Goal: Task Accomplishment & Management: Manage account settings

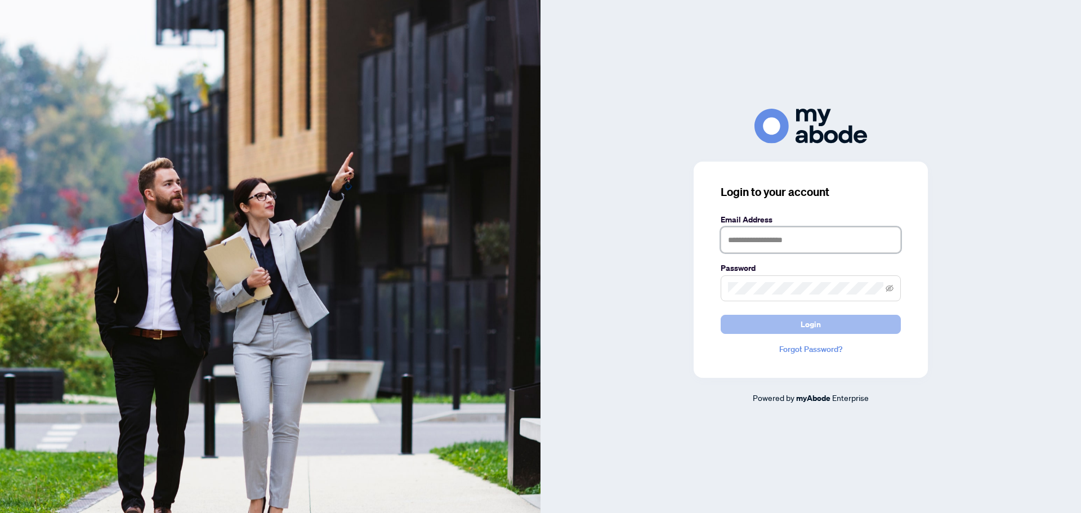
type input "**********"
click at [566, 327] on button "Login" at bounding box center [811, 324] width 180 height 19
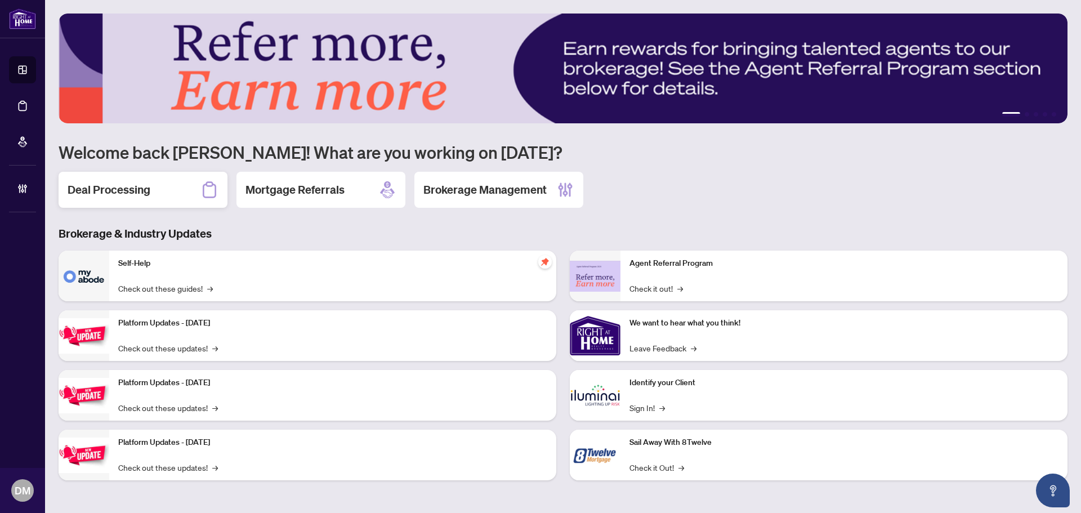
click at [148, 184] on h2 "Deal Processing" at bounding box center [109, 190] width 83 height 16
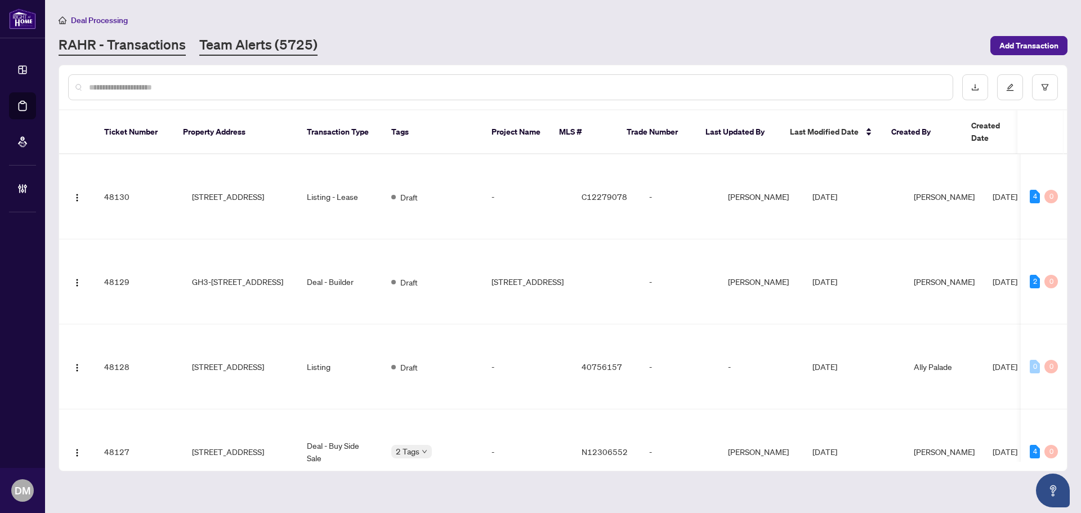
click at [275, 40] on link "Team Alerts (5725)" at bounding box center [258, 45] width 118 height 20
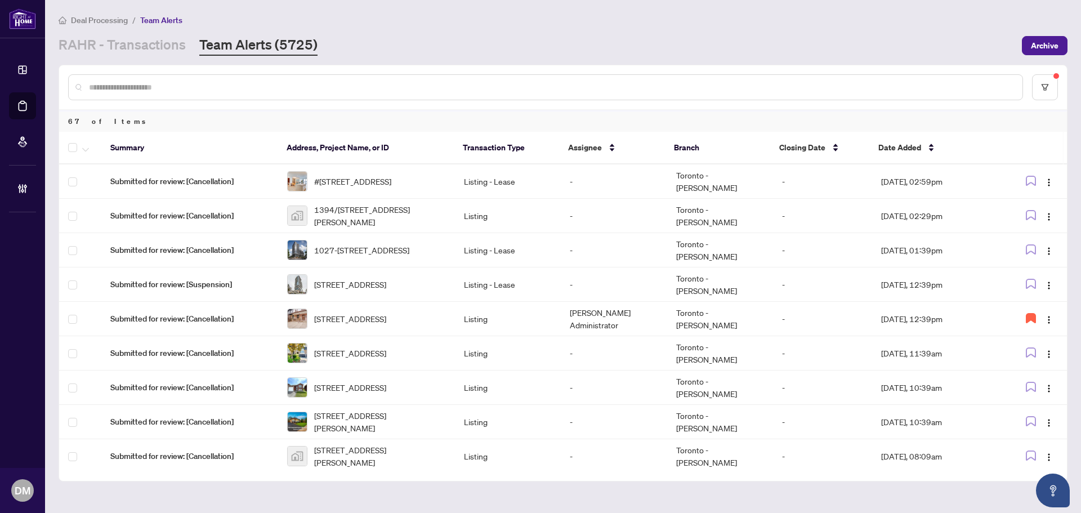
click at [449, 20] on div "Deal Processing / Team Alerts" at bounding box center [563, 20] width 1009 height 13
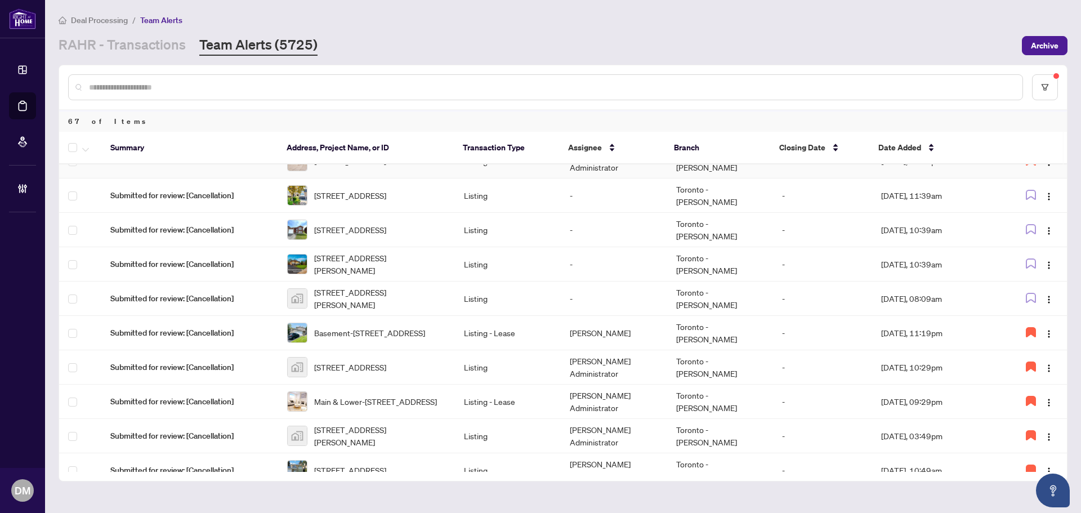
scroll to position [169, 0]
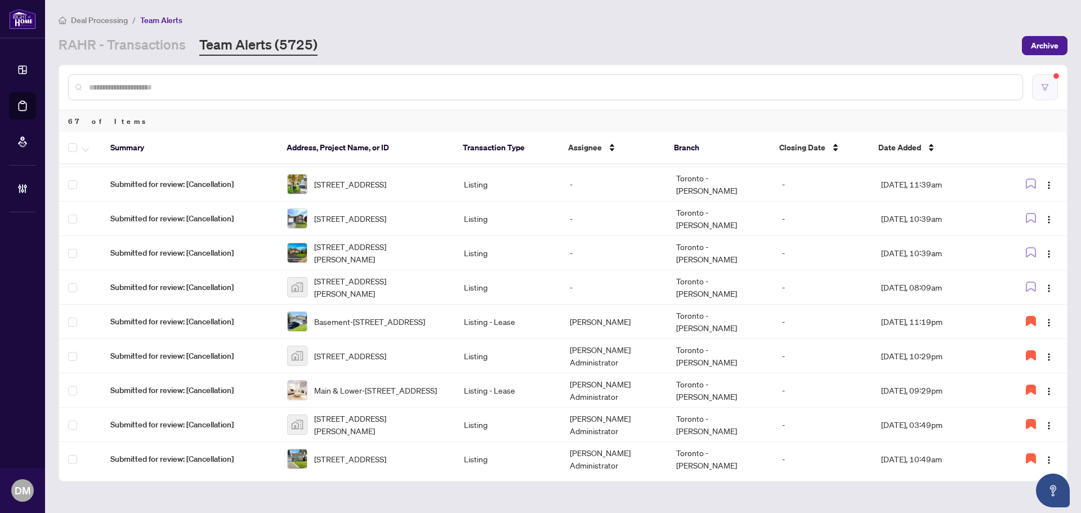
click at [1054, 78] on button "button" at bounding box center [1045, 87] width 26 height 26
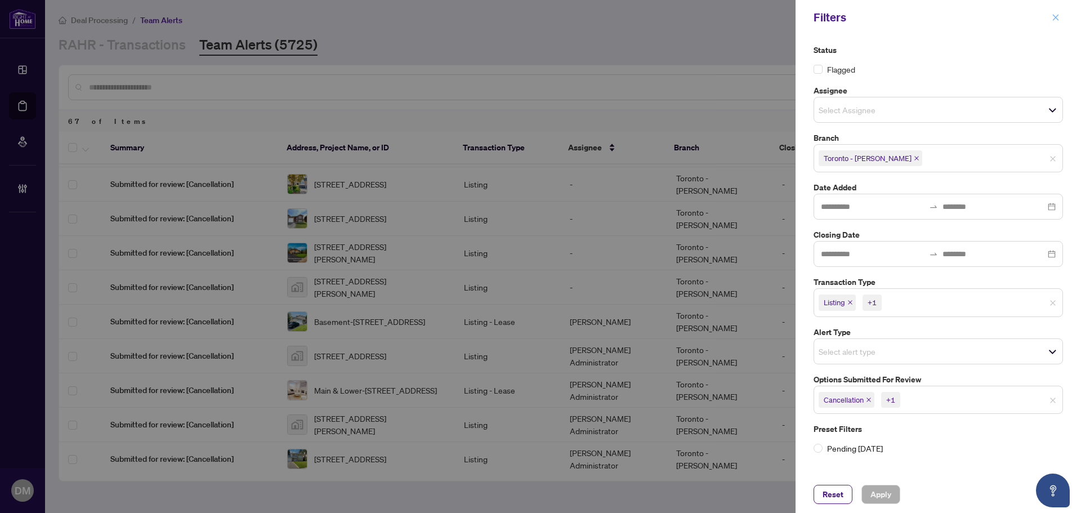
click at [1054, 16] on icon "close" at bounding box center [1056, 17] width 6 height 6
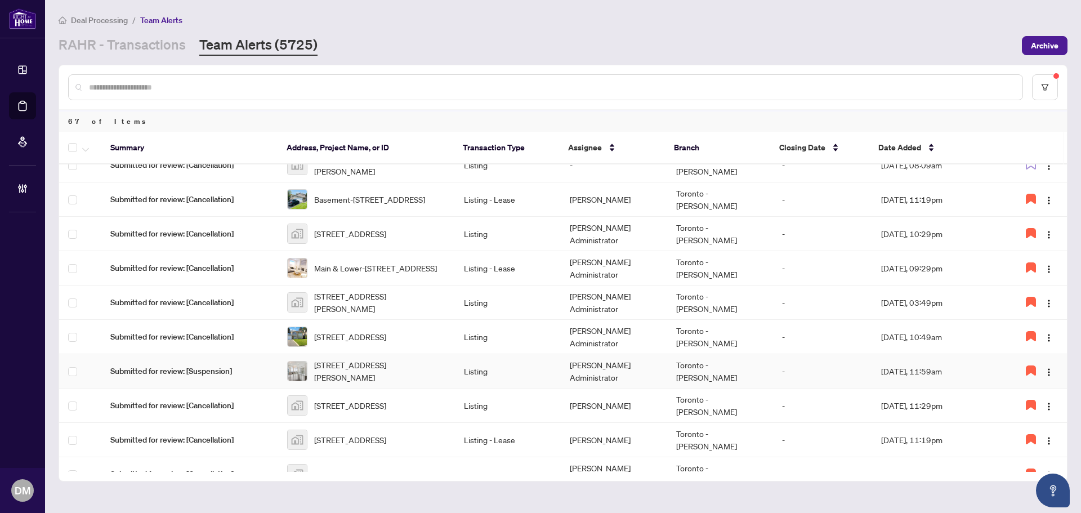
scroll to position [338, 0]
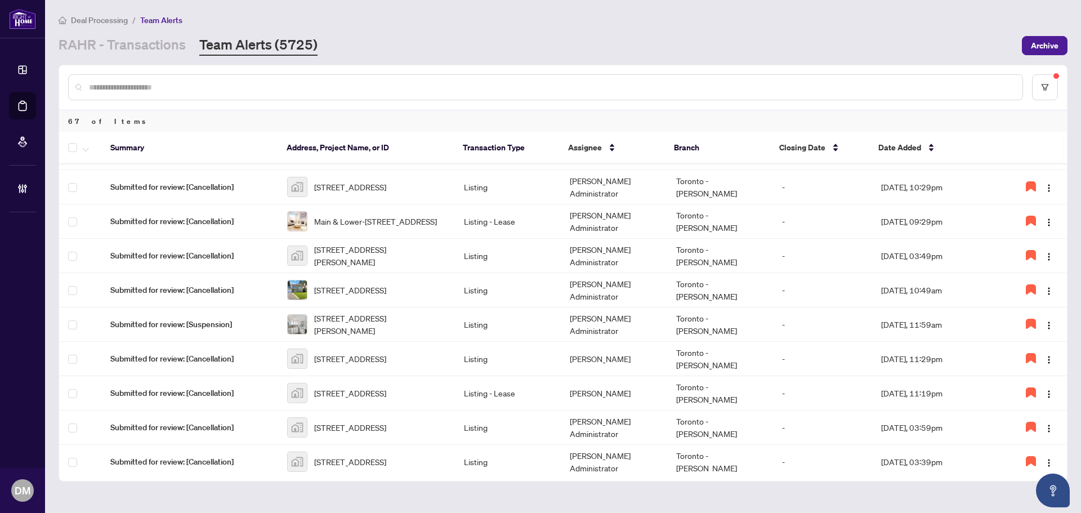
click at [1076, 281] on main "Deal Processing / Team Alerts RAHR - Transactions Team Alerts (5725) Archive 67…" at bounding box center [563, 256] width 1036 height 513
click at [101, 43] on link "RAHR - Transactions" at bounding box center [122, 45] width 127 height 20
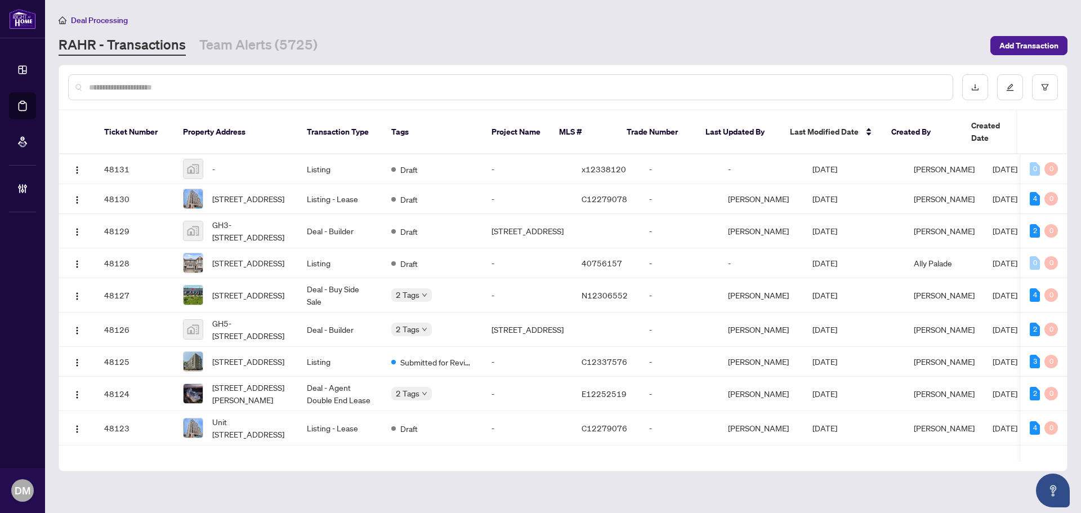
click at [155, 92] on input "text" at bounding box center [516, 87] width 855 height 12
drag, startPoint x: 348, startPoint y: 97, endPoint x: 357, endPoint y: 92, distance: 10.1
click at [350, 96] on div at bounding box center [510, 87] width 885 height 26
click at [372, 80] on div at bounding box center [510, 87] width 885 height 26
click at [368, 91] on input "text" at bounding box center [516, 87] width 855 height 12
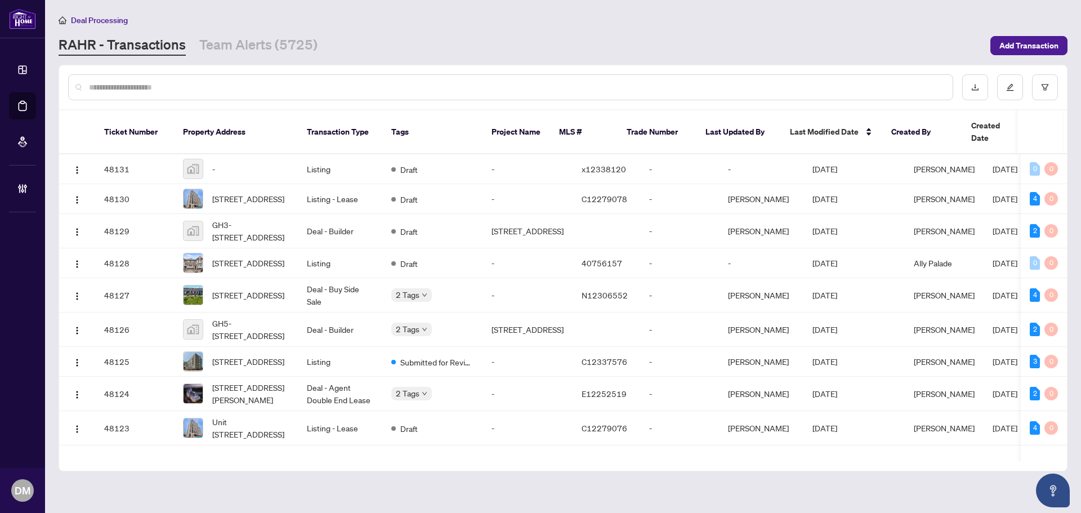
click at [368, 91] on input "text" at bounding box center [516, 87] width 855 height 12
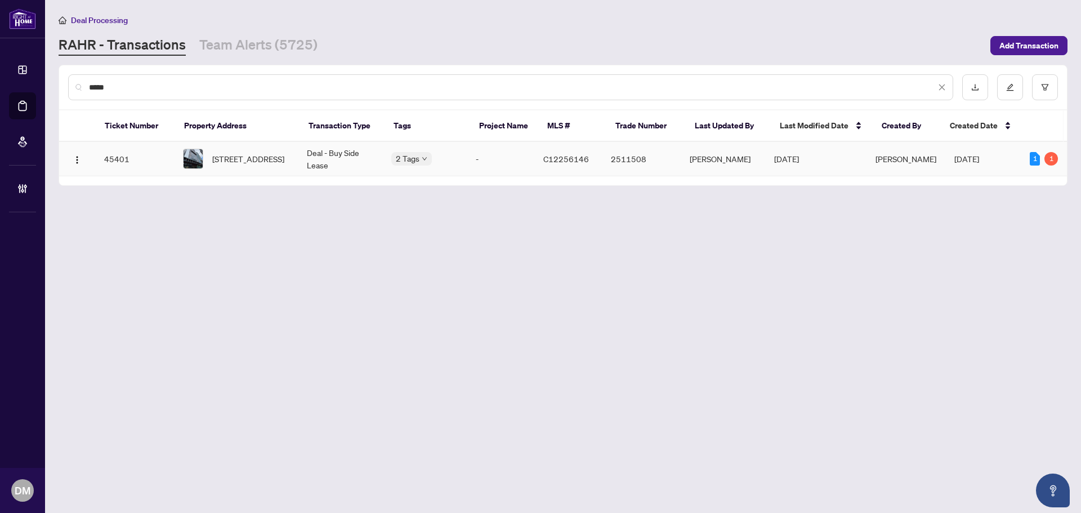
type input "*****"
click at [325, 160] on td "Deal - Buy Side Lease" at bounding box center [340, 159] width 84 height 34
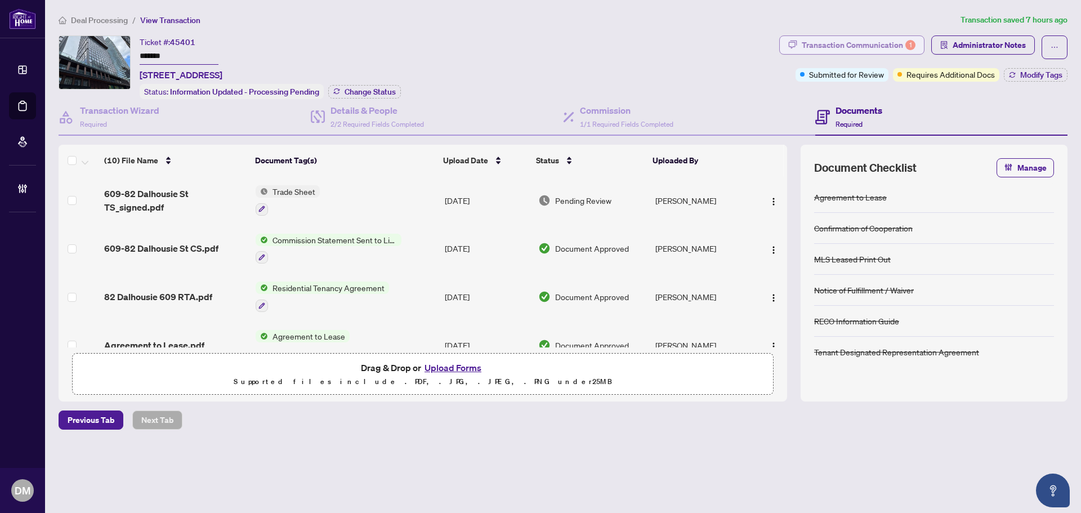
click at [877, 47] on div "Transaction Communication 1" at bounding box center [859, 45] width 114 height 18
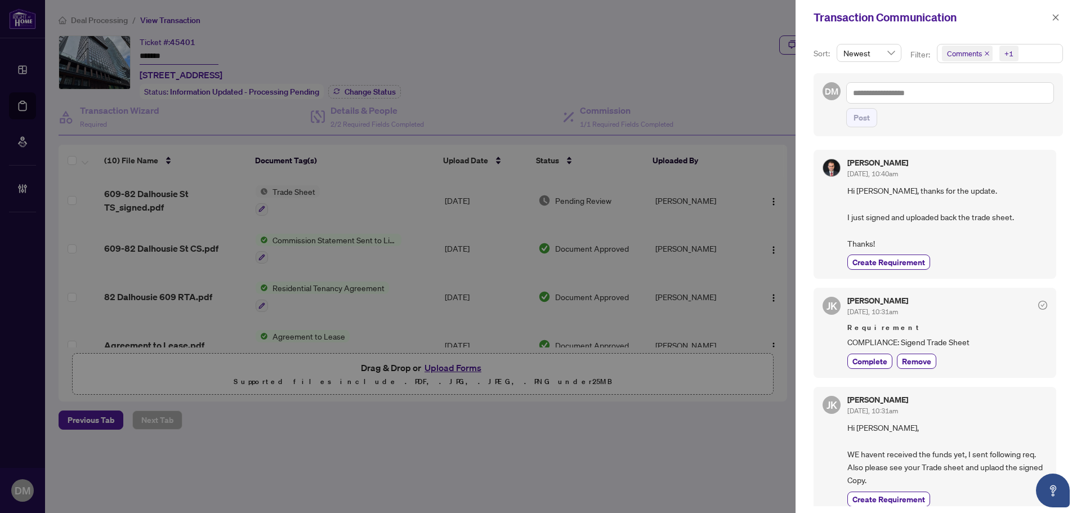
drag, startPoint x: 877, startPoint y: 47, endPoint x: 1010, endPoint y: 29, distance: 133.5
click at [1010, 29] on div "Transaction Communication" at bounding box center [938, 17] width 285 height 35
click at [1055, 22] on span "button" at bounding box center [1056, 17] width 8 height 18
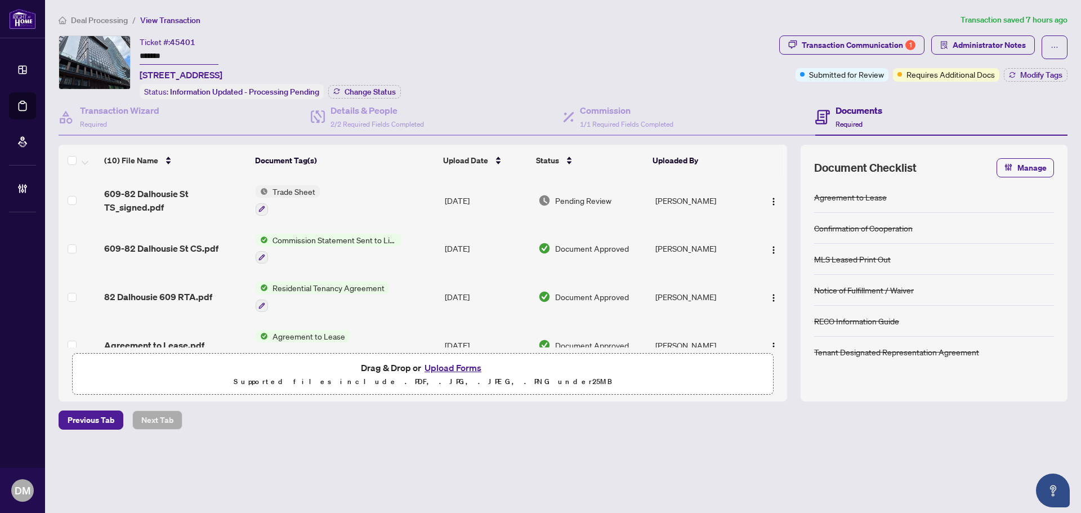
click at [536, 63] on div "Ticket #: 45401 ******* 609-82 Dalhousie St, Toronto, Ontario M5B 0C5, Canada S…" at bounding box center [417, 67] width 716 height 64
click at [773, 423] on div "Previous Tab Next Tab" at bounding box center [563, 419] width 1009 height 19
click at [970, 42] on span "Administrator Notes" at bounding box center [989, 45] width 73 height 18
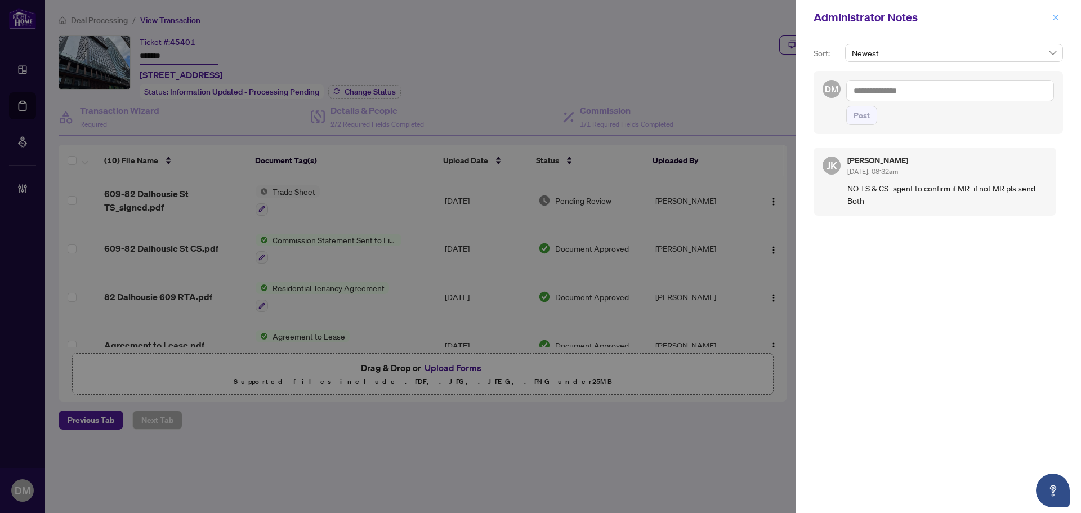
click at [1057, 19] on icon "close" at bounding box center [1056, 18] width 8 height 8
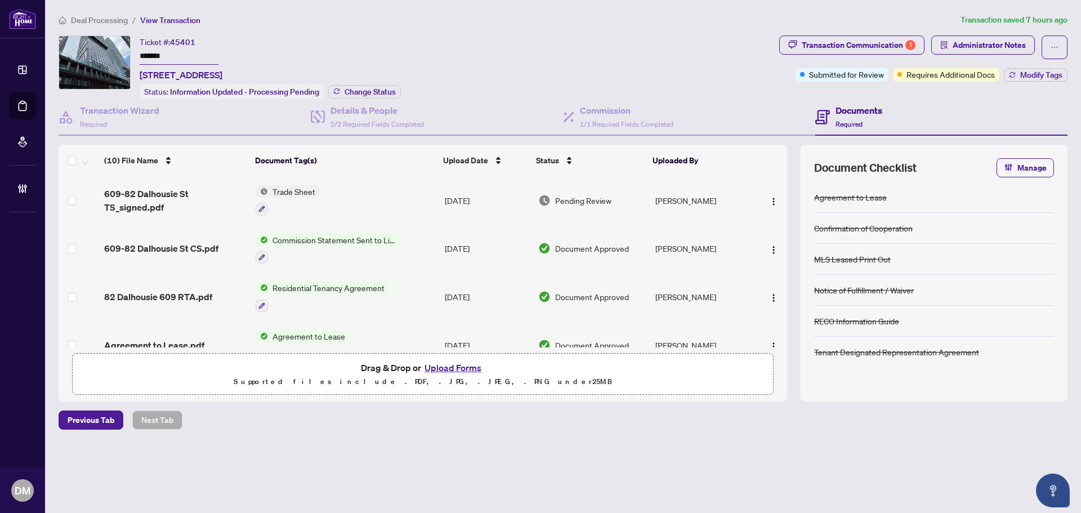
click at [640, 27] on div "Deal Processing / View Transaction Transaction saved 7 hours ago Ticket #: 4540…" at bounding box center [563, 242] width 1018 height 456
click at [341, 108] on h4 "Details & People" at bounding box center [377, 111] width 93 height 14
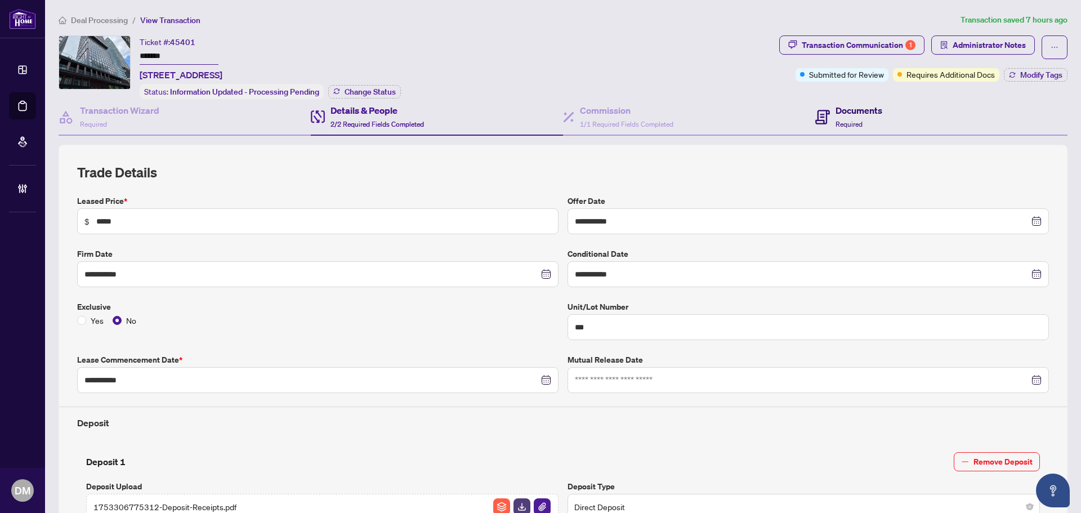
click at [852, 107] on h4 "Documents" at bounding box center [859, 111] width 47 height 14
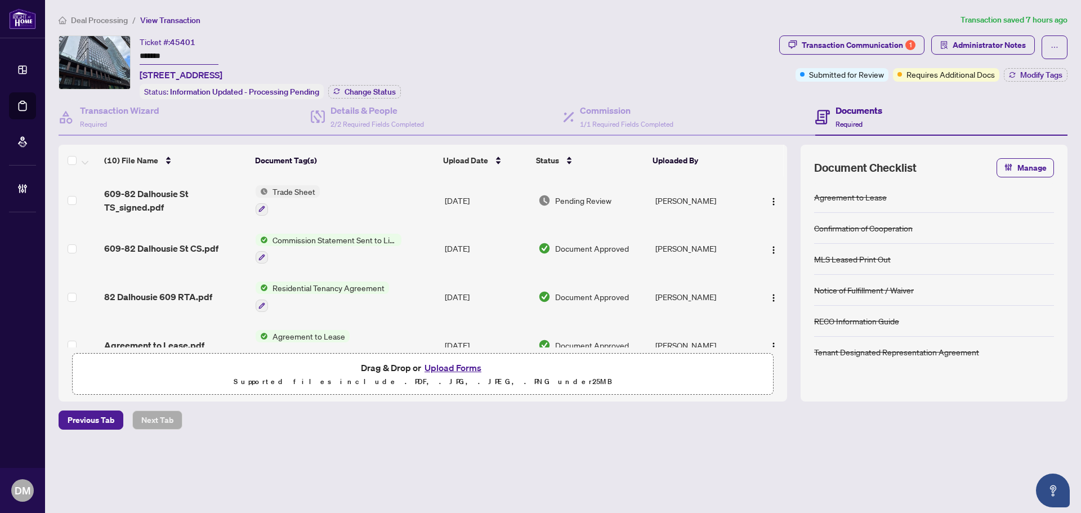
click at [599, 37] on div "Ticket #: 45401 ******* 609-82 Dalhousie St, Toronto, Ontario M5B 0C5, Canada S…" at bounding box center [417, 67] width 716 height 64
click at [878, 39] on div "Transaction Communication 1" at bounding box center [859, 45] width 114 height 18
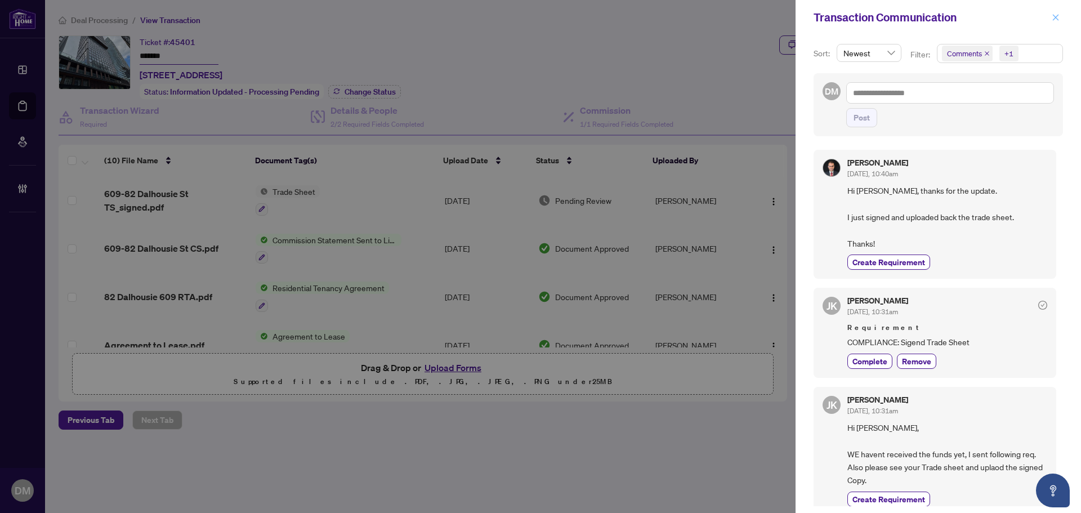
click at [1052, 14] on icon "close" at bounding box center [1056, 18] width 8 height 8
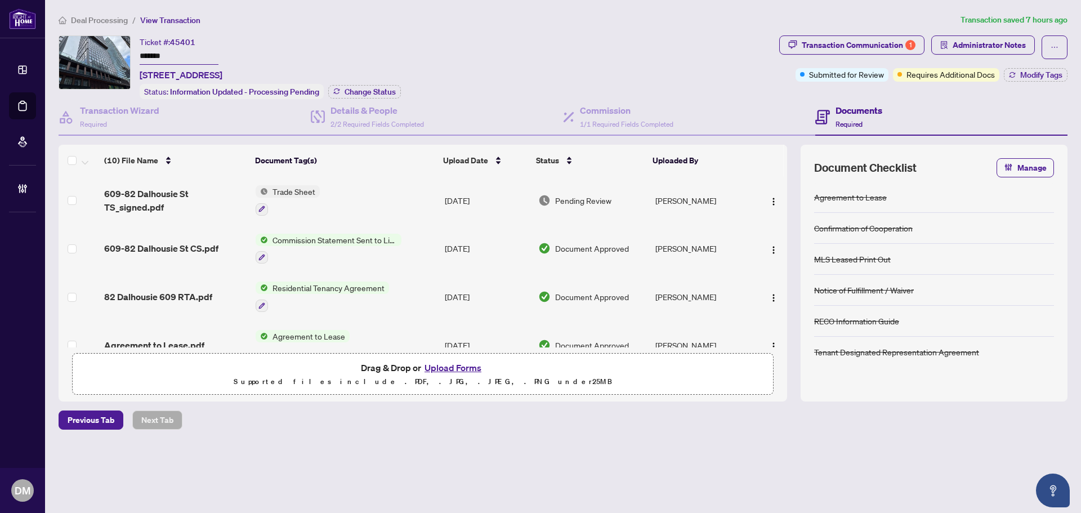
click at [604, 44] on div "Ticket #: 45401 ******* 609-82 Dalhousie St, Toronto, Ontario M5B 0C5, Canada S…" at bounding box center [417, 67] width 716 height 64
click at [649, 44] on div "Ticket #: 45401 ******* 609-82 Dalhousie St, Toronto, Ontario M5B 0C5, Canada S…" at bounding box center [417, 67] width 716 height 64
drag, startPoint x: 372, startPoint y: 72, endPoint x: 136, endPoint y: 76, distance: 236.5
click at [136, 76] on div "Ticket #: 45401 ******* 609-82 Dalhousie St, Toronto, Ontario M5B 0C5, Canada S…" at bounding box center [417, 67] width 716 height 64
copy span "609-82 Dalhousie St, Toronto, Ontario M5B 0C5, Canada"
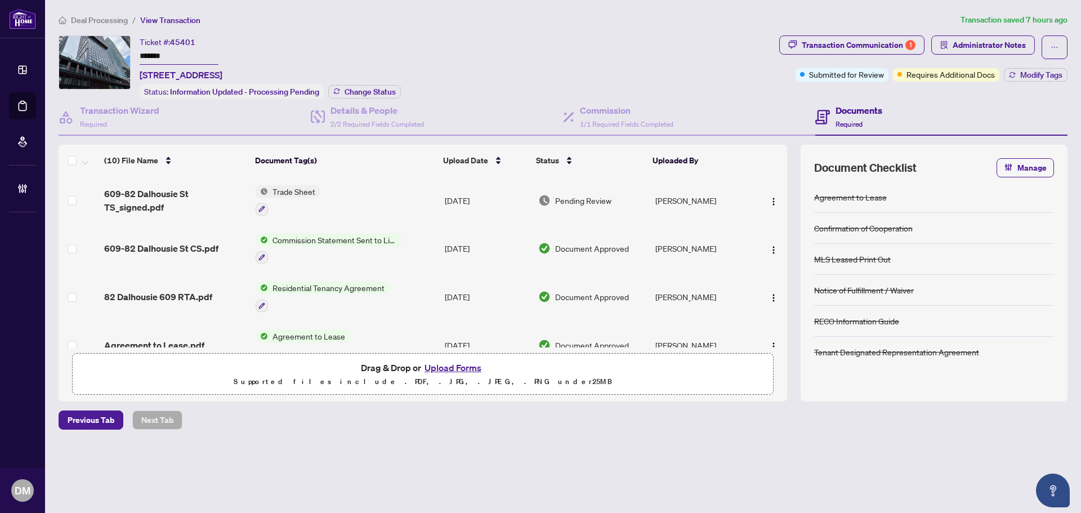
click at [601, 53] on div "Ticket #: 45401 ******* 609-82 Dalhousie St, Toronto, Ontario M5B 0C5, Canada S…" at bounding box center [417, 67] width 716 height 64
drag, startPoint x: 370, startPoint y: 75, endPoint x: 139, endPoint y: 76, distance: 231.4
click at [139, 76] on div "Ticket #: 45401 ******* 609-82 Dalhousie St, Toronto, Ontario M5B 0C5, Canada S…" at bounding box center [417, 67] width 716 height 64
copy span "609-82 Dalhousie St, Toronto, Ontario M5B 0C5, Canada"
drag, startPoint x: 247, startPoint y: 38, endPoint x: 203, endPoint y: 43, distance: 44.2
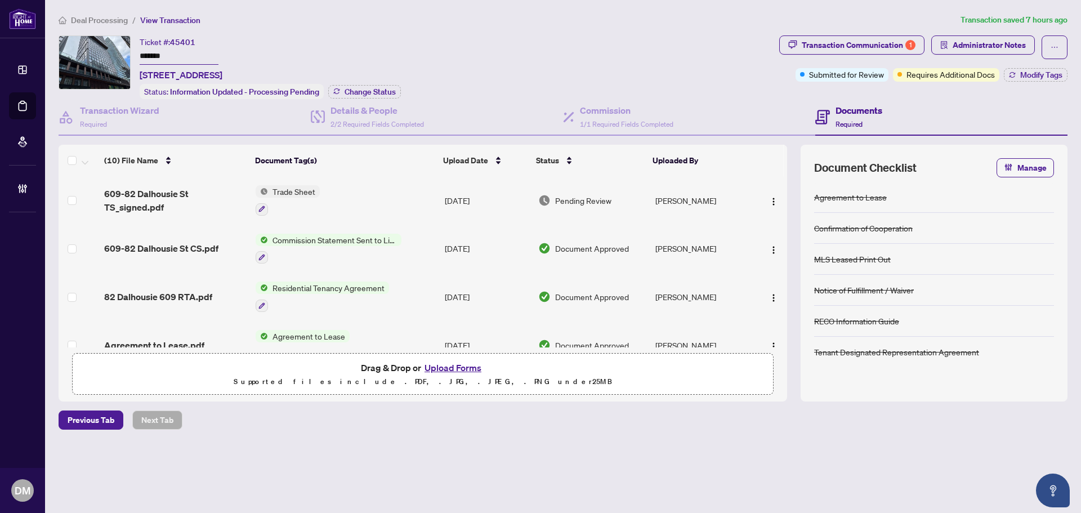
click at [222, 38] on div "Ticket #: 45401 ******* 609-82 Dalhousie St, Toronto, Ontario M5B 0C5, Canada" at bounding box center [181, 58] width 83 height 46
drag, startPoint x: 172, startPoint y: 57, endPoint x: 136, endPoint y: 57, distance: 36.0
click at [136, 57] on div "Ticket #: 45401 ******* 609-82 Dalhousie St, Toronto, Ontario M5B 0C5, Canada S…" at bounding box center [417, 67] width 716 height 64
drag, startPoint x: 199, startPoint y: 41, endPoint x: 173, endPoint y: 42, distance: 25.4
click at [173, 42] on div "Ticket #: 45401 ******* 609-82 Dalhousie St, Toronto, Ontario M5B 0C5, Canada" at bounding box center [181, 58] width 83 height 46
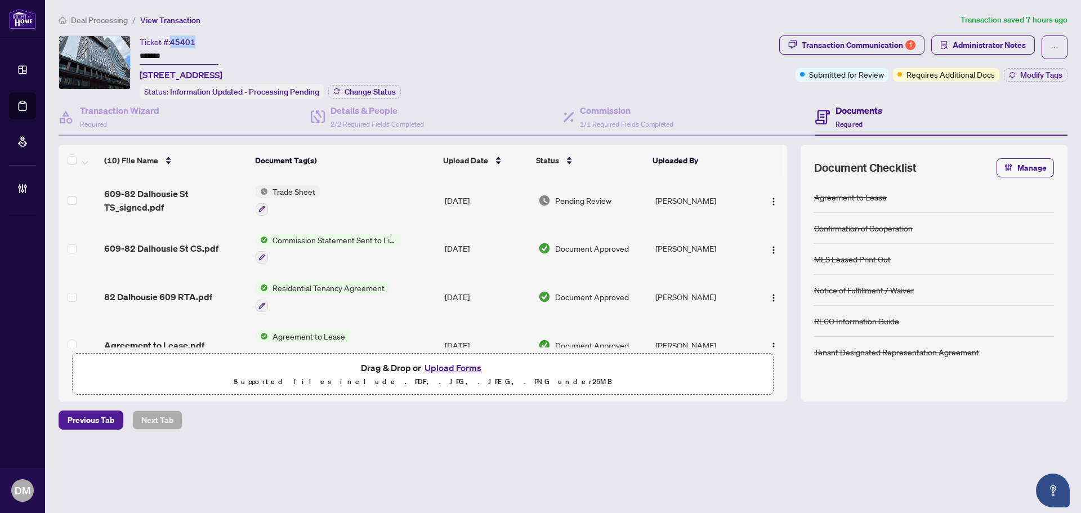
copy span "45401"
click at [323, 105] on span at bounding box center [318, 117] width 14 height 26
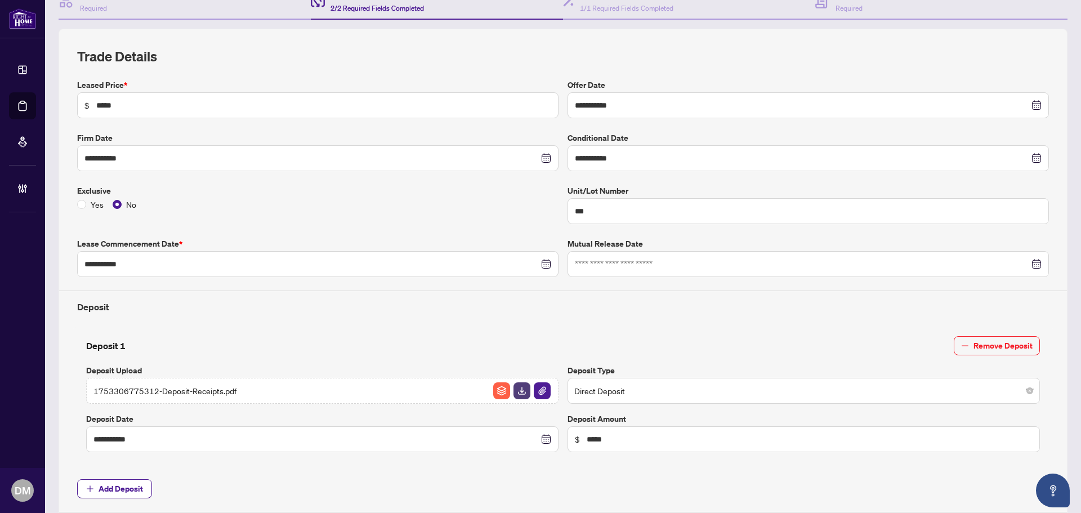
scroll to position [169, 0]
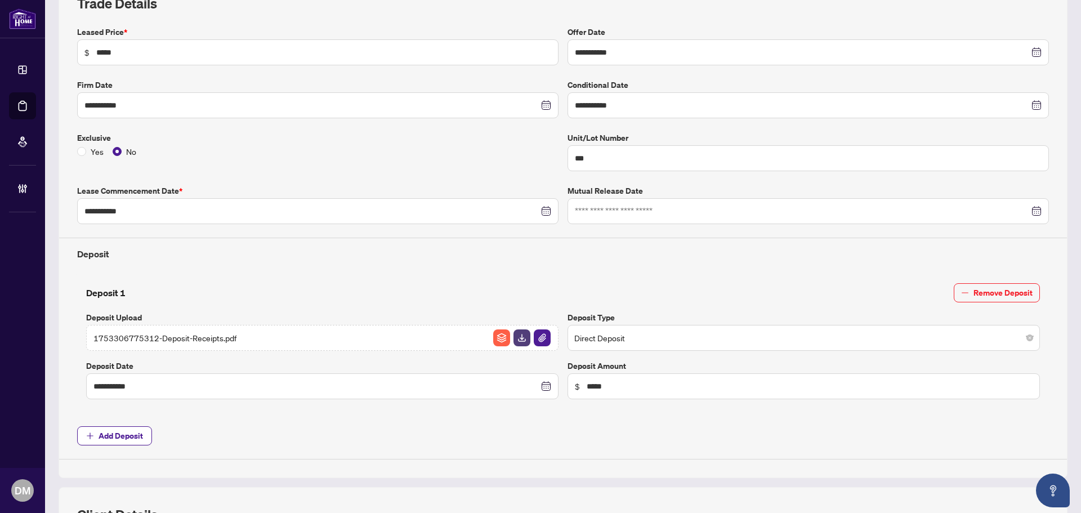
click at [794, 256] on h4 "Deposit" at bounding box center [563, 254] width 972 height 14
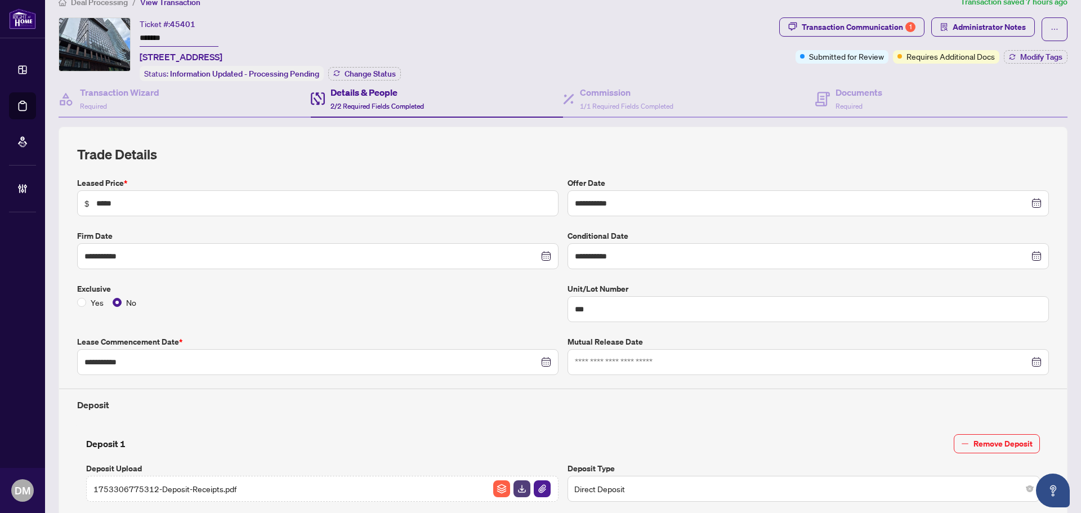
scroll to position [0, 0]
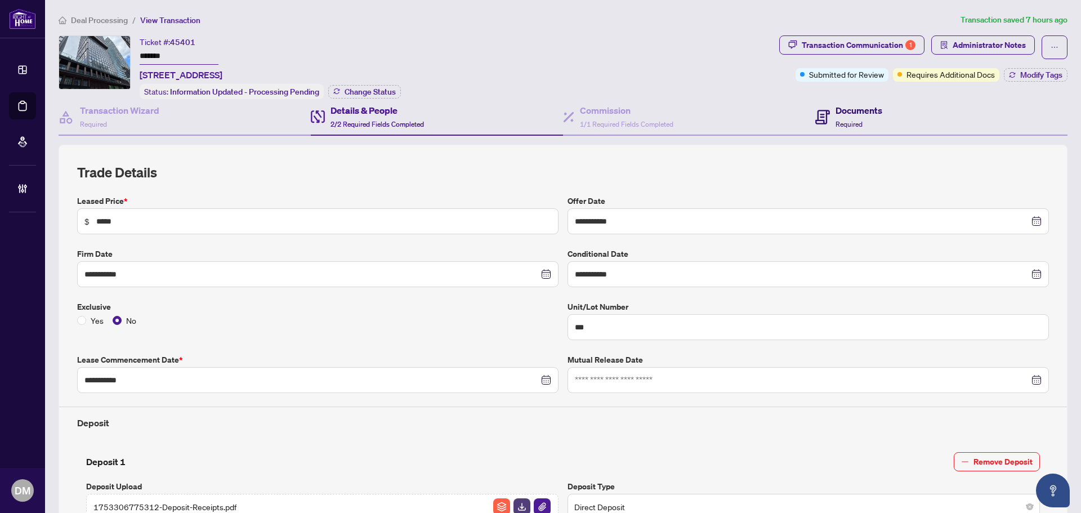
click at [853, 115] on div "Documents Required" at bounding box center [859, 117] width 47 height 26
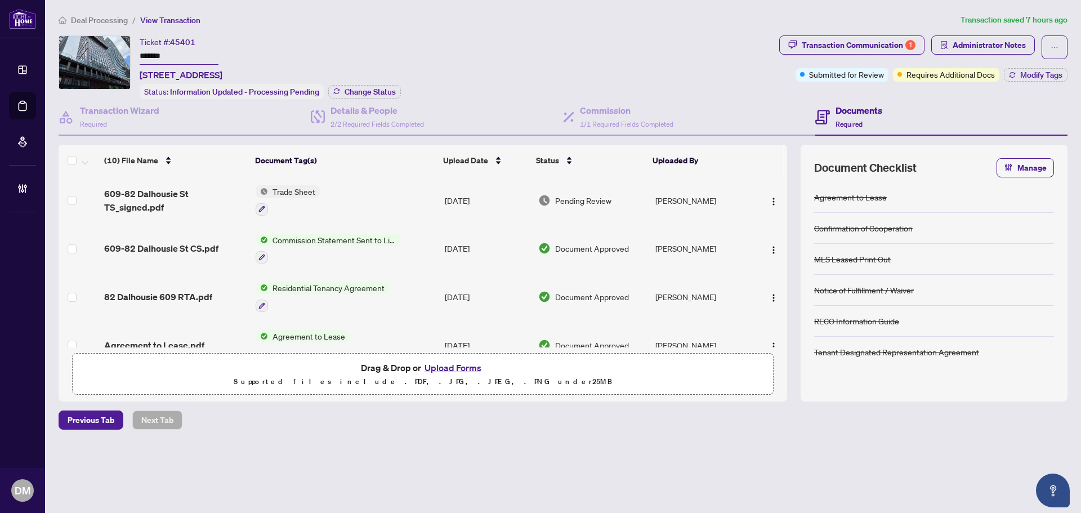
click at [897, 432] on div "Deal Processing / View Transaction Transaction saved 7 hours ago Ticket #: 4540…" at bounding box center [563, 242] width 1018 height 456
click at [554, 434] on div "Deal Processing / View Transaction Transaction saved 7 hours ago Ticket #: 4540…" at bounding box center [563, 242] width 1018 height 456
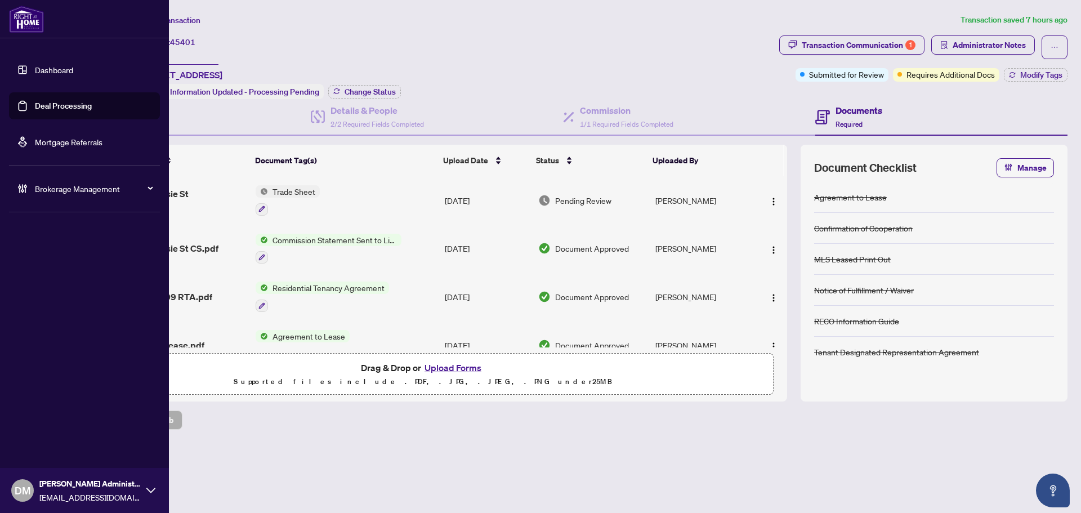
click at [35, 75] on link "Dashboard" at bounding box center [54, 70] width 38 height 10
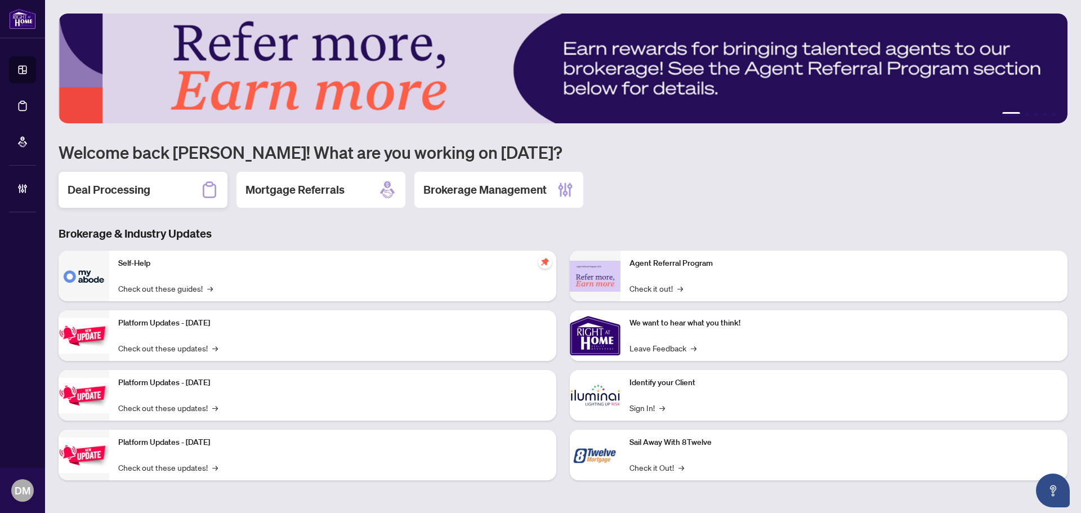
drag, startPoint x: 157, startPoint y: 194, endPoint x: 593, endPoint y: 219, distance: 436.6
click at [164, 193] on div "Deal Processing" at bounding box center [143, 190] width 169 height 36
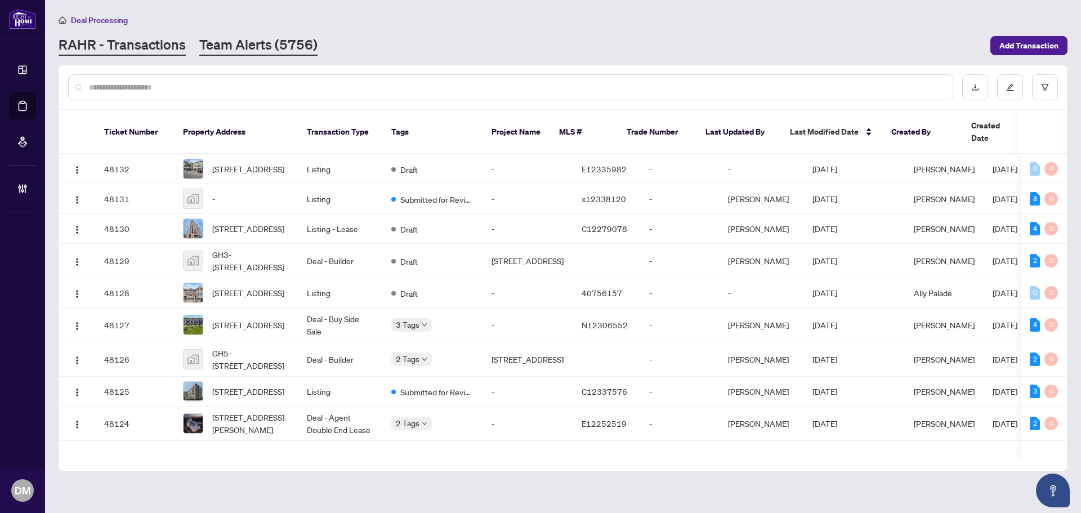
click at [295, 55] on link "Team Alerts (5756)" at bounding box center [258, 45] width 118 height 20
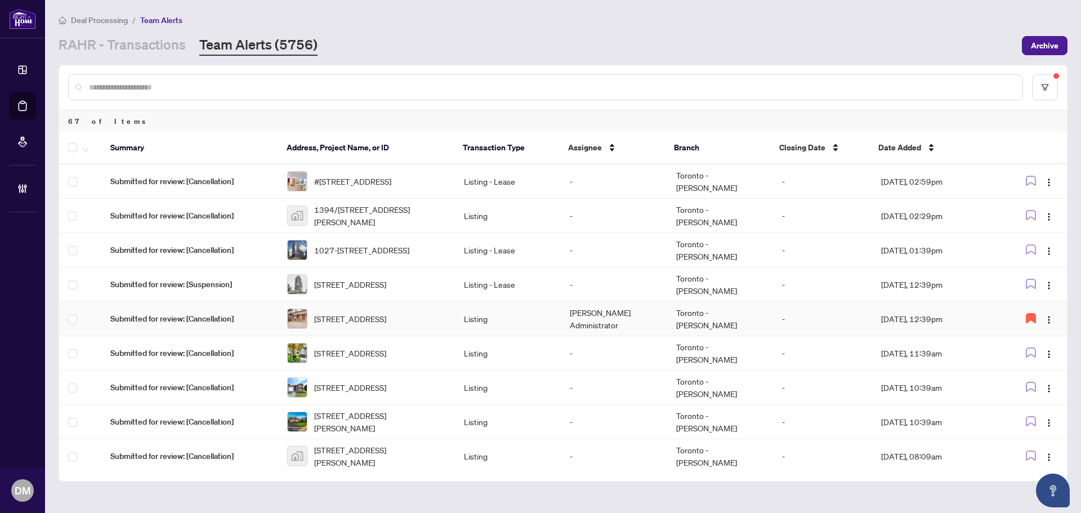
scroll to position [113, 0]
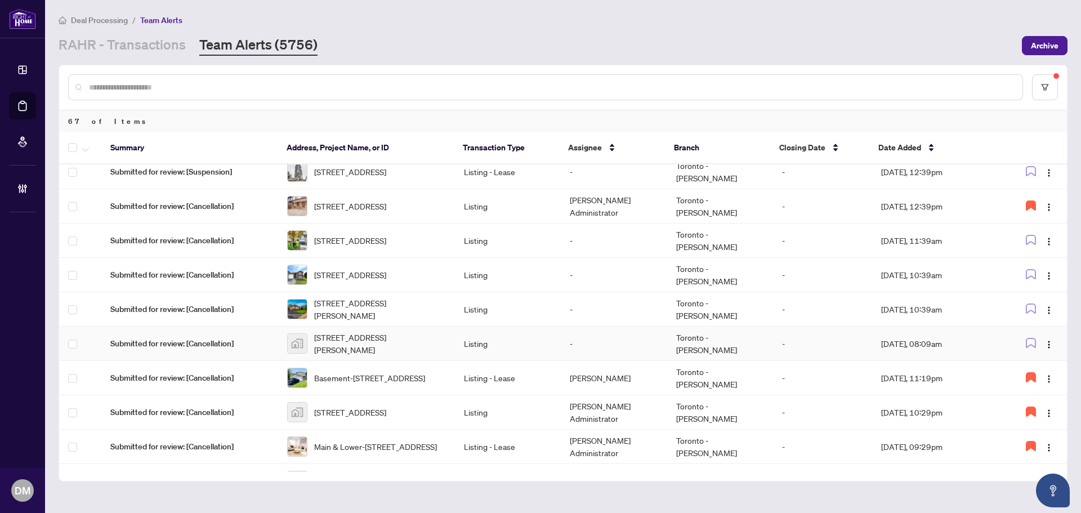
click at [857, 346] on td "-" at bounding box center [822, 344] width 99 height 34
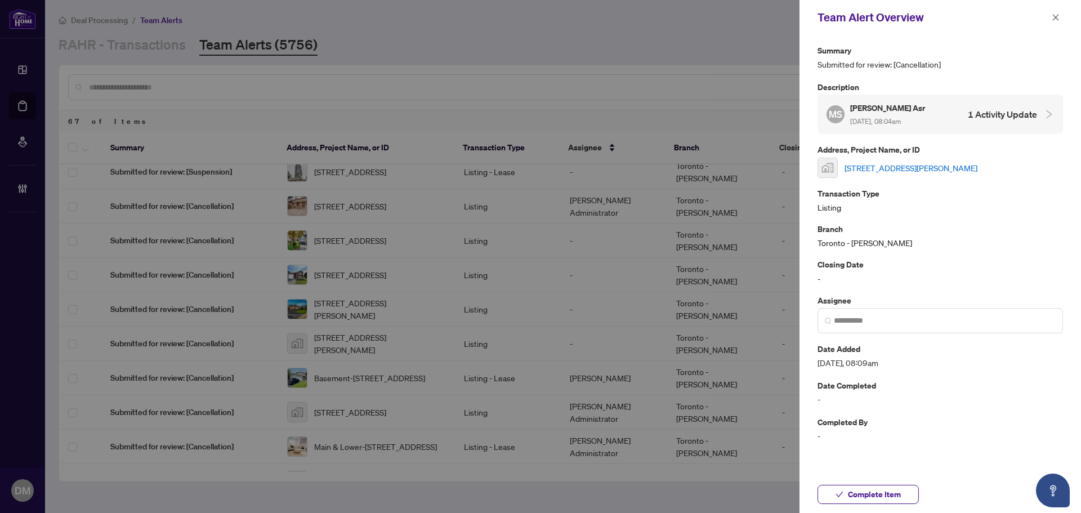
click at [948, 167] on link "42 William Street, East Gwillimbury, ON, Canada" at bounding box center [911, 168] width 133 height 12
click at [1061, 16] on button "button" at bounding box center [1055, 18] width 15 height 14
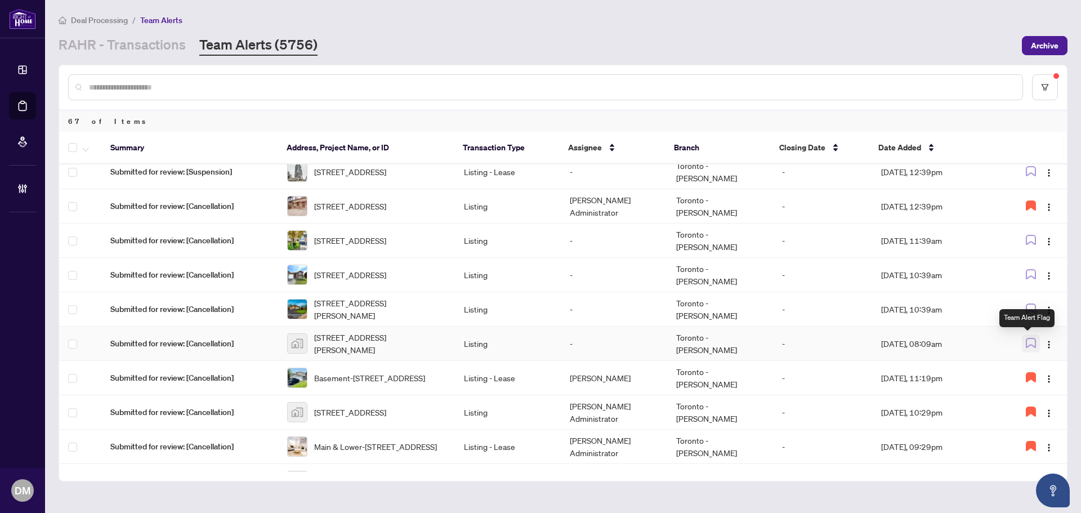
click at [1032, 342] on icon "button" at bounding box center [1030, 342] width 9 height 9
click at [1046, 340] on img "button" at bounding box center [1049, 344] width 9 height 9
click at [1033, 367] on span "Assign Myself" at bounding box center [1019, 365] width 52 height 12
click at [952, 313] on td "Aug/11/2025, 10:39am" at bounding box center [935, 309] width 127 height 34
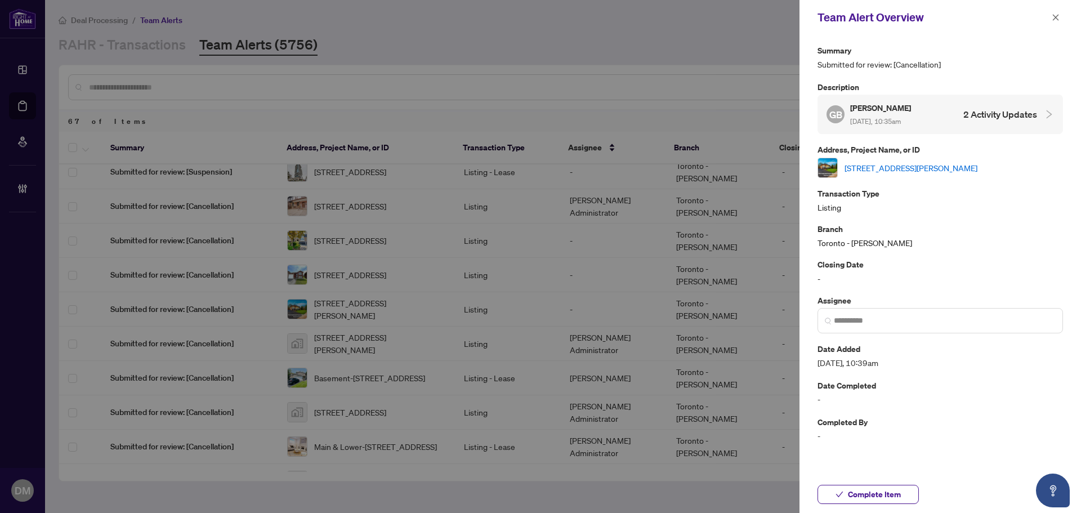
click at [965, 164] on link "119 Rochman Blvd, Toronto, Ontario M1H 1S1, Canada" at bounding box center [911, 168] width 133 height 12
click at [859, 499] on span "Complete Item" at bounding box center [874, 494] width 53 height 18
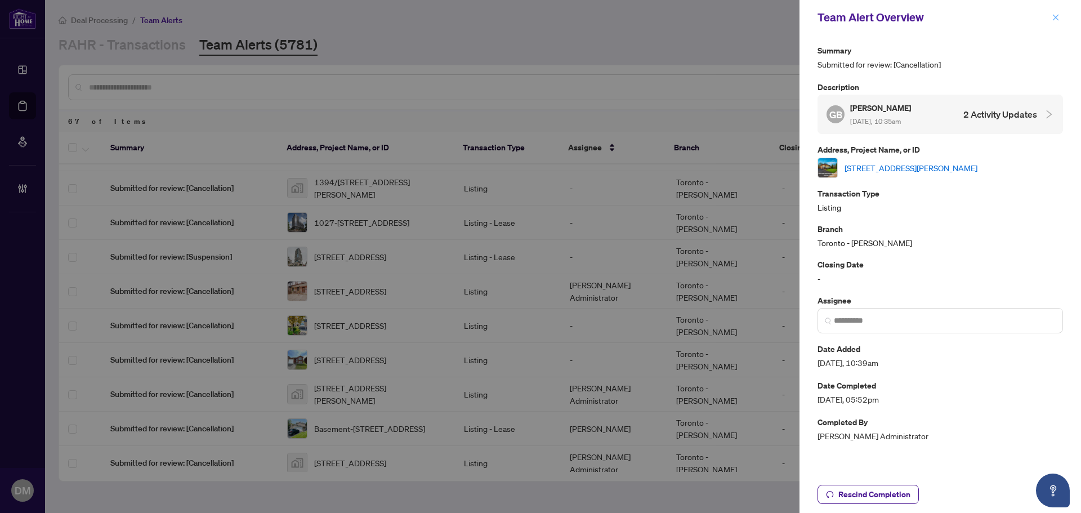
click at [1055, 11] on span "button" at bounding box center [1056, 17] width 8 height 18
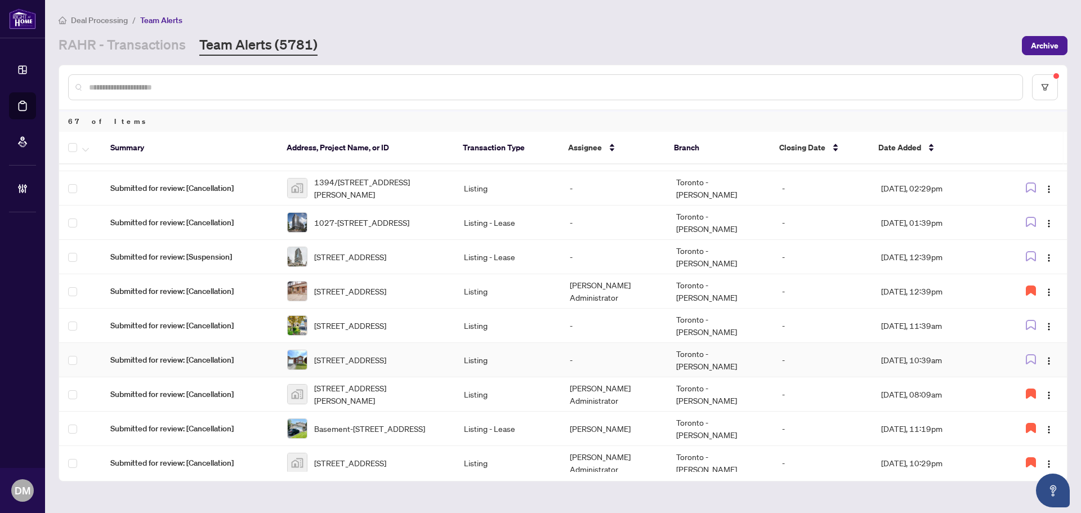
click at [979, 362] on td "Aug/11/2025, 10:39am" at bounding box center [935, 360] width 127 height 34
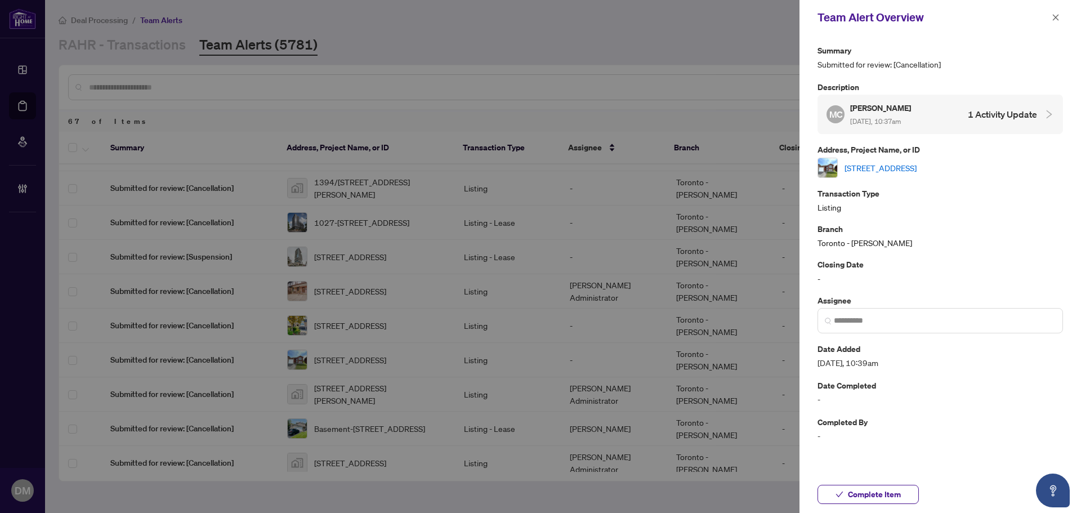
click at [917, 170] on link "26 Weymouth Rd, Barrie, Ontario L4M 6R9, Canada" at bounding box center [881, 168] width 72 height 12
click at [1054, 17] on icon "close" at bounding box center [1056, 18] width 8 height 8
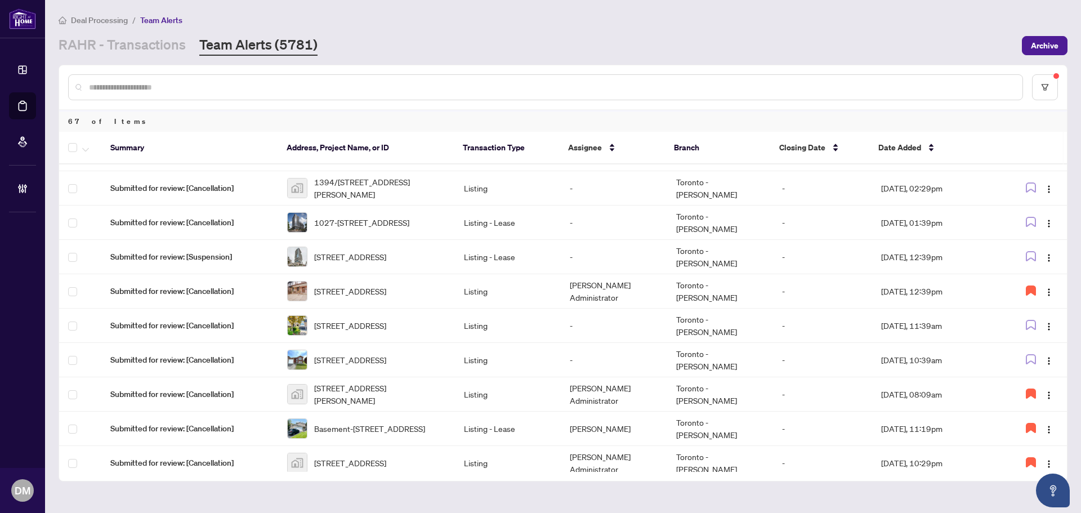
drag, startPoint x: 253, startPoint y: 37, endPoint x: 702, endPoint y: 59, distance: 449.3
click at [255, 36] on link "Team Alerts (5781)" at bounding box center [258, 45] width 118 height 20
click at [760, 59] on main "Deal Processing / Team Alerts RAHR - Transactions Team Alerts (5781) Archive 67…" at bounding box center [563, 256] width 1036 height 513
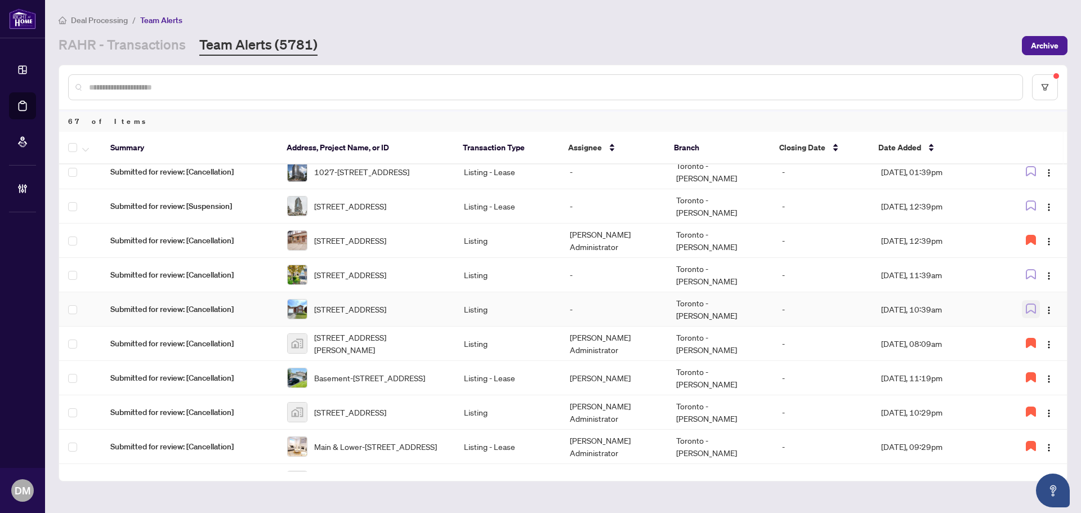
click at [1026, 313] on span "button" at bounding box center [1031, 309] width 10 height 12
click at [1046, 309] on img "button" at bounding box center [1049, 310] width 9 height 9
click at [1034, 334] on span "Assign Myself" at bounding box center [1019, 331] width 52 height 12
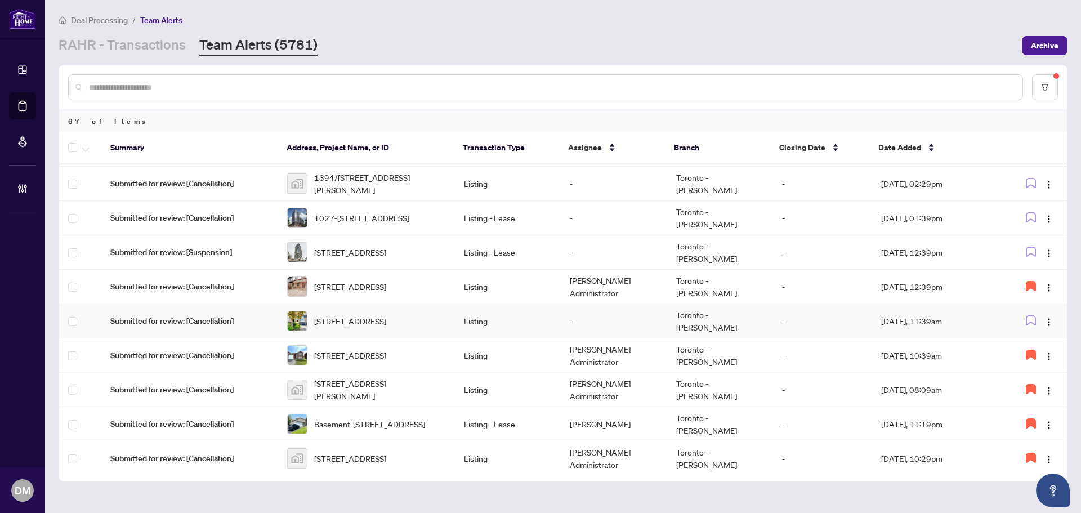
scroll to position [0, 0]
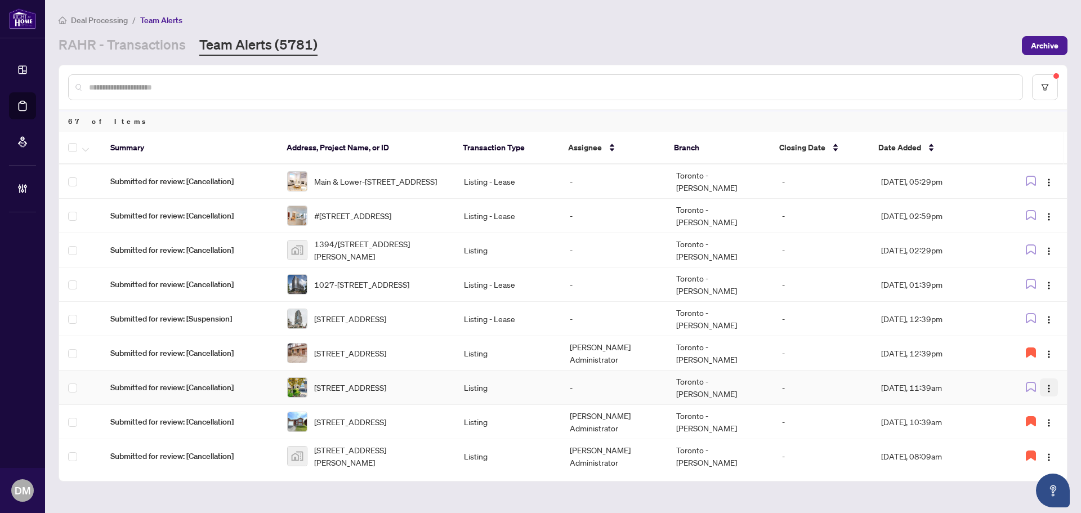
click at [1045, 386] on img "button" at bounding box center [1049, 388] width 9 height 9
drag, startPoint x: 1016, startPoint y: 405, endPoint x: 932, endPoint y: 401, distance: 84.0
click at [1016, 405] on span "Assign Myself" at bounding box center [1019, 409] width 52 height 12
click at [630, 379] on td "[PERSON_NAME] Administrator" at bounding box center [614, 388] width 106 height 34
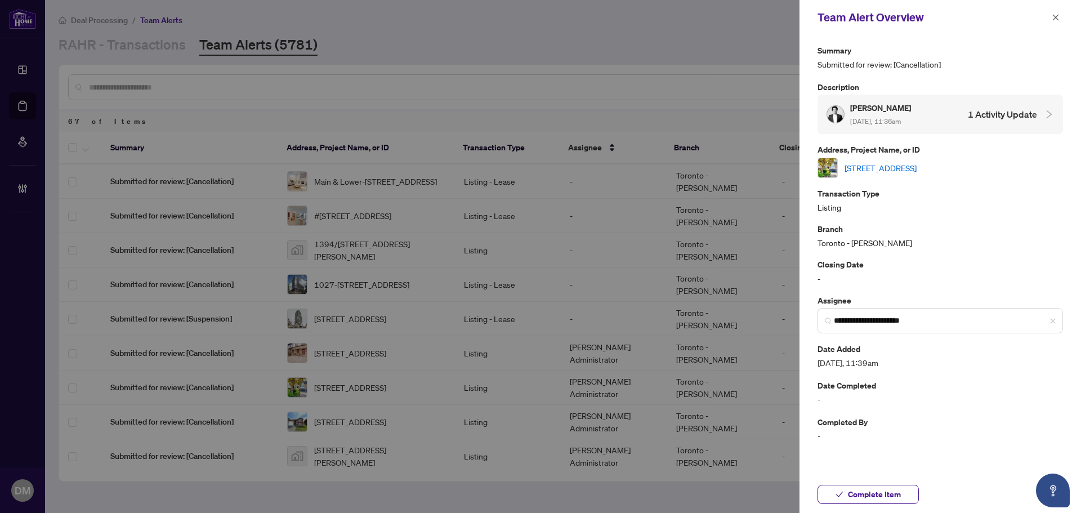
click at [917, 164] on link "[STREET_ADDRESS]" at bounding box center [881, 168] width 72 height 12
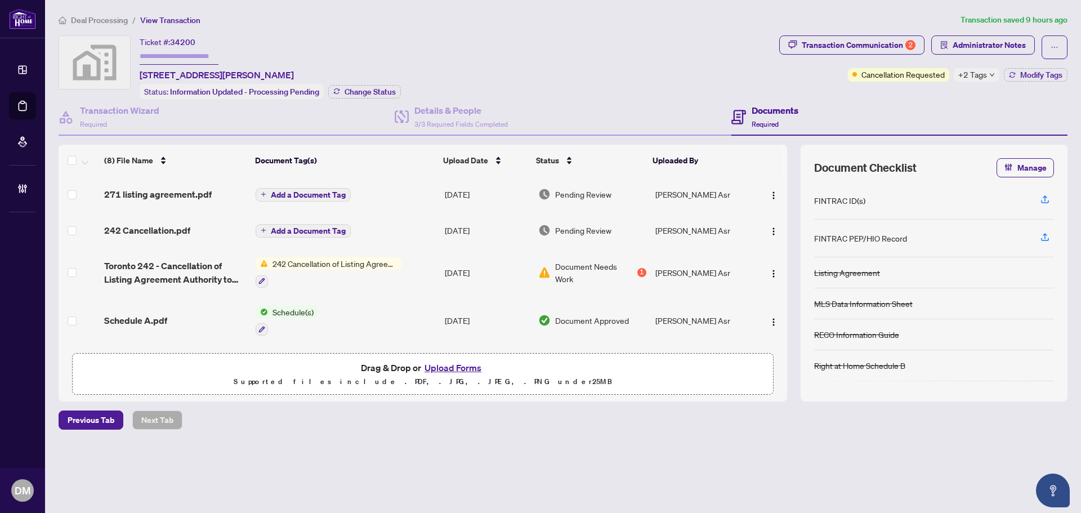
click at [684, 421] on div "Previous Tab Next Tab" at bounding box center [563, 419] width 1009 height 19
click at [982, 72] on span "+2 Tags" at bounding box center [972, 74] width 29 height 13
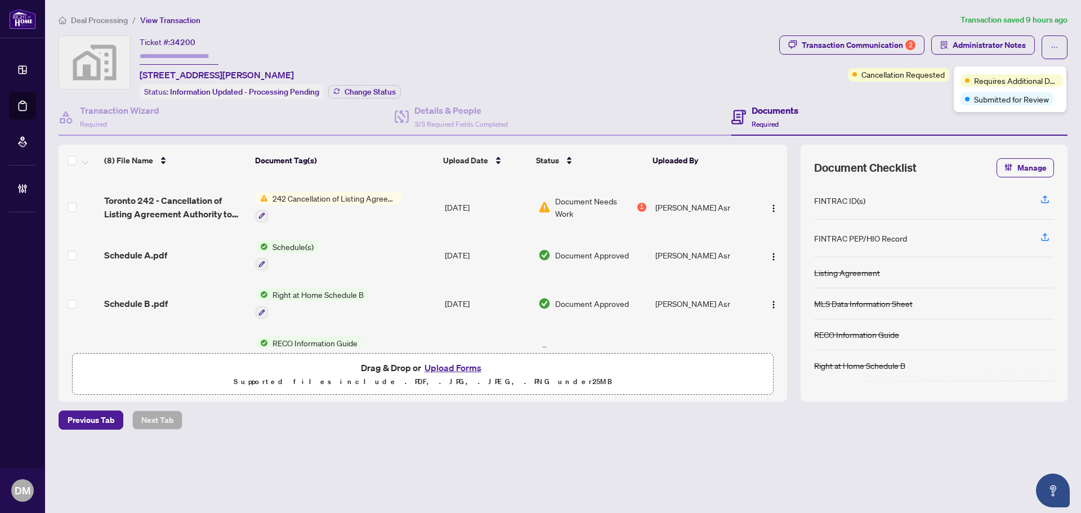
scroll to position [193, 0]
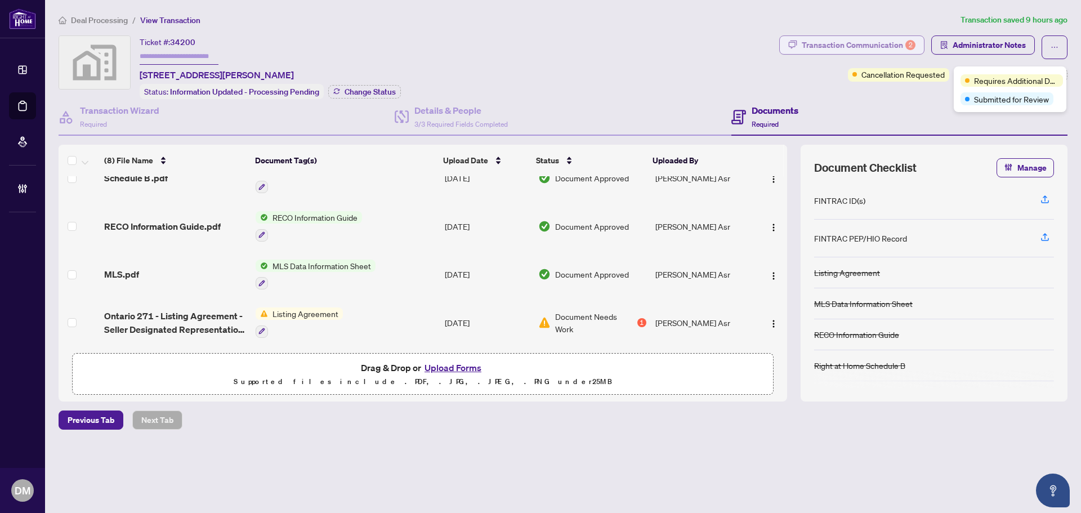
click at [912, 42] on div "2" at bounding box center [910, 45] width 10 height 10
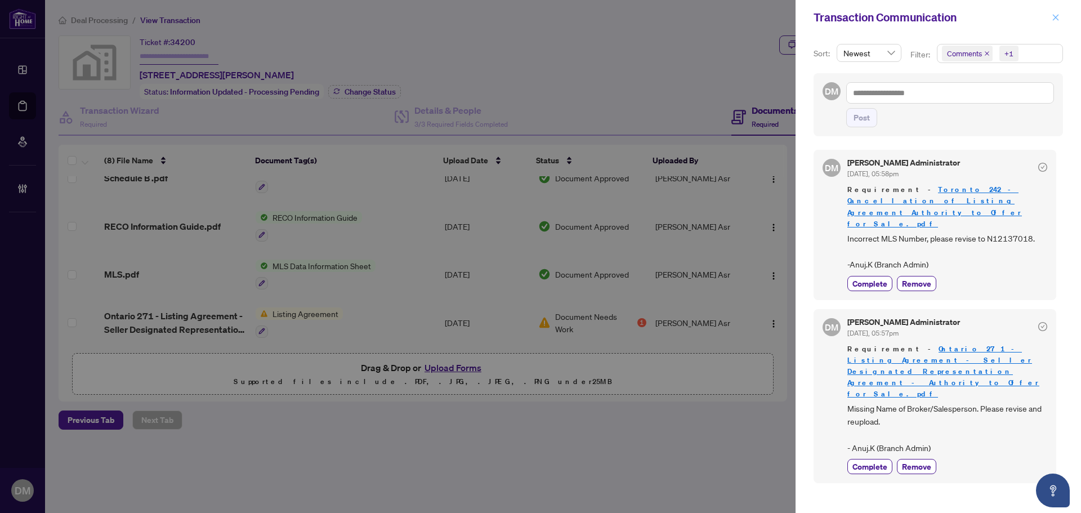
click at [1060, 16] on button "button" at bounding box center [1055, 18] width 15 height 14
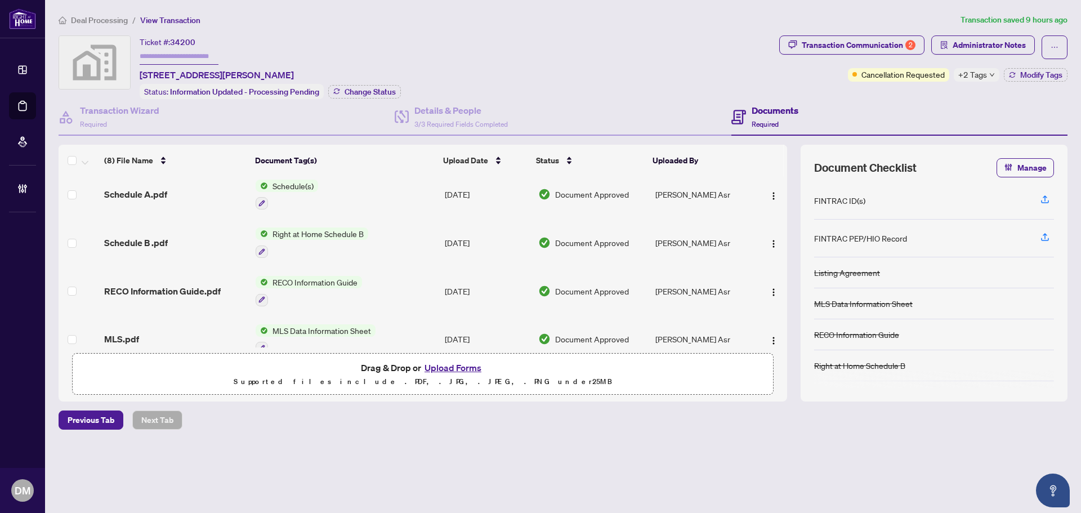
scroll to position [0, 0]
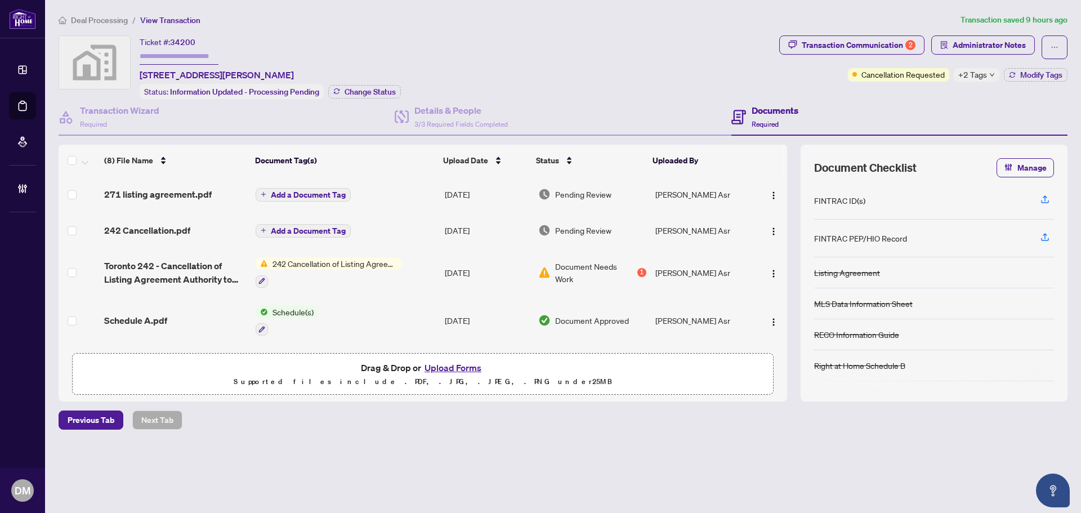
click at [417, 185] on td "Add a Document Tag" at bounding box center [345, 194] width 189 height 36
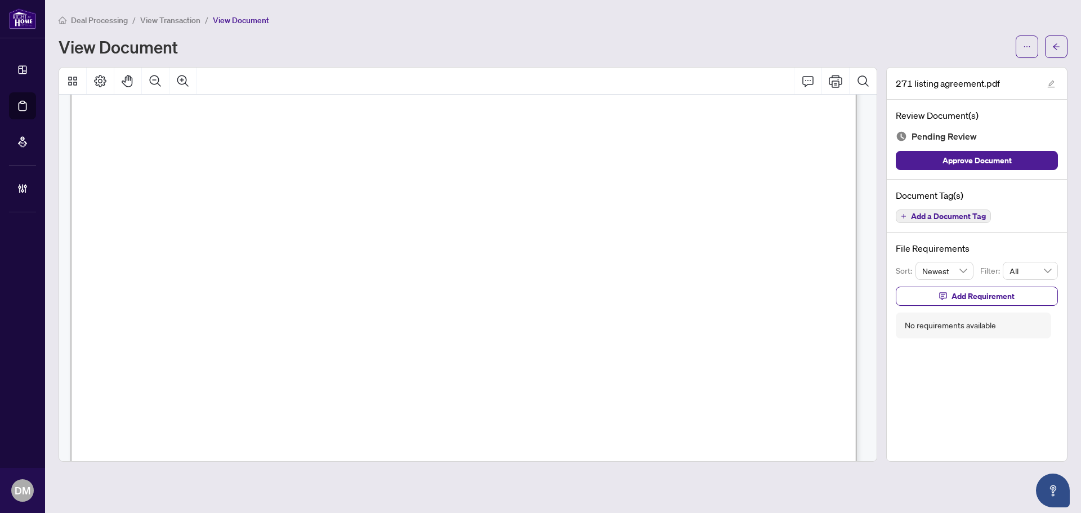
scroll to position [2622, 0]
click at [958, 217] on span "Add a Document Tag" at bounding box center [948, 216] width 75 height 8
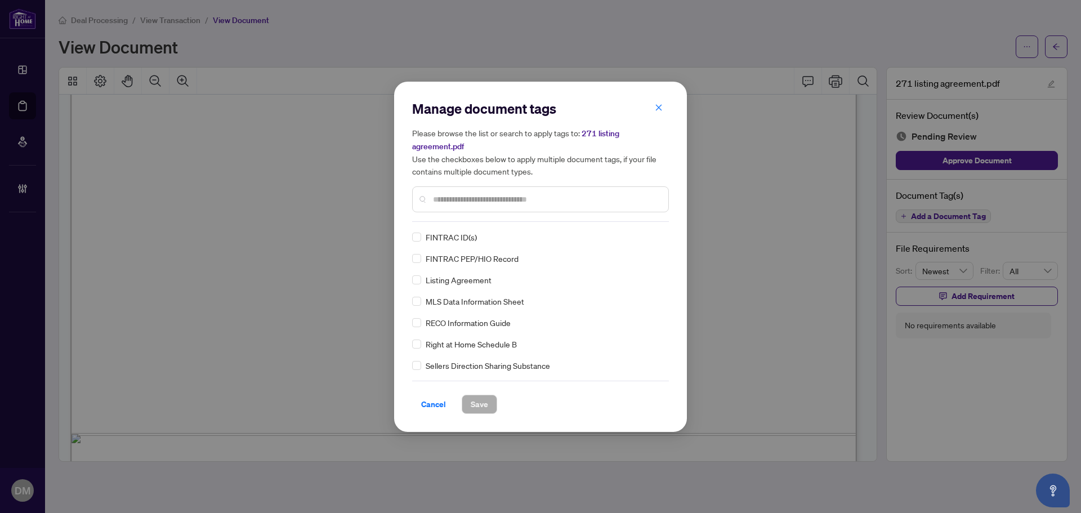
click at [522, 193] on input "text" at bounding box center [546, 199] width 226 height 12
drag, startPoint x: 520, startPoint y: 197, endPoint x: 538, endPoint y: 203, distance: 19.1
click at [531, 199] on input "text" at bounding box center [546, 199] width 226 height 12
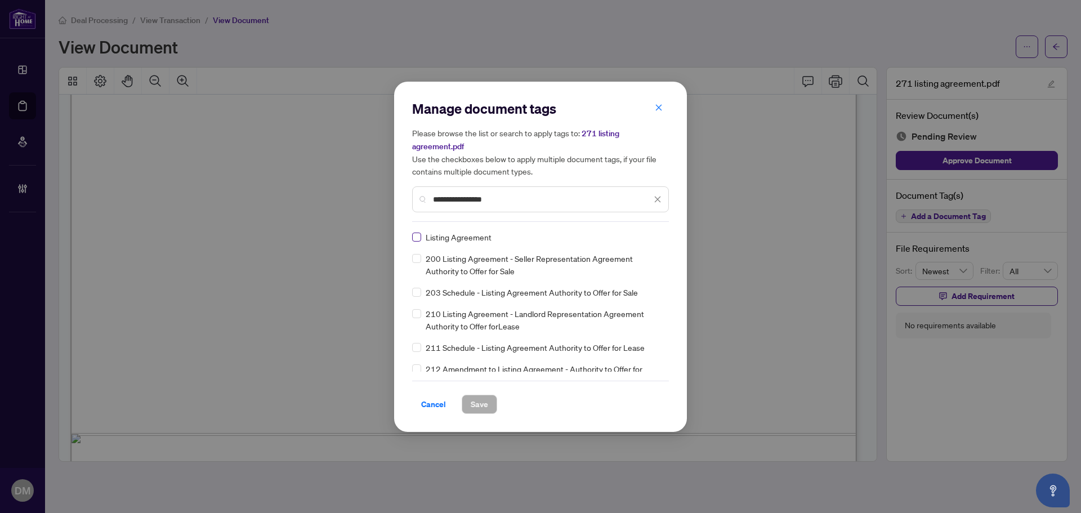
type input "**********"
click at [649, 236] on div at bounding box center [650, 236] width 21 height 11
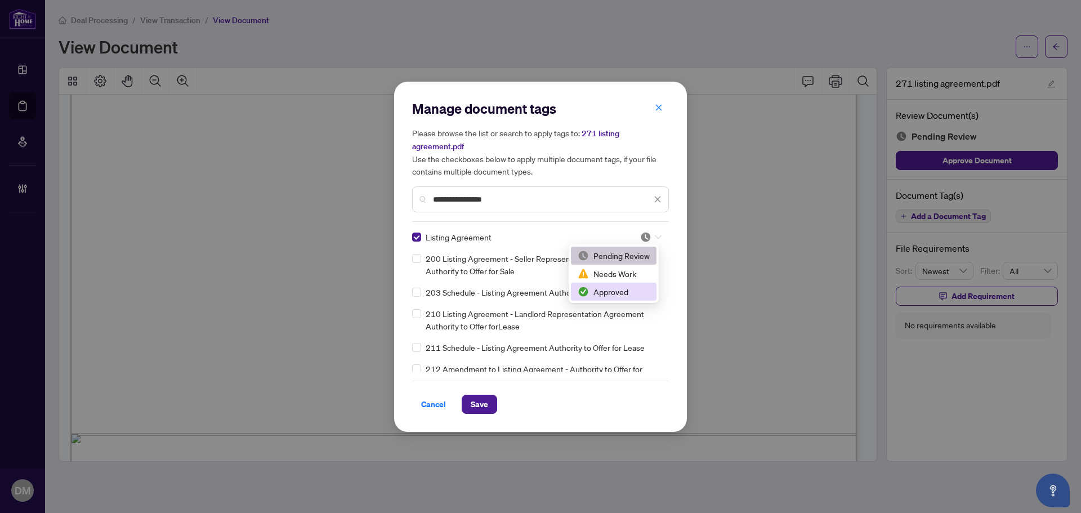
click at [628, 294] on div "Approved" at bounding box center [614, 291] width 72 height 12
click at [469, 405] on button "Save" at bounding box center [479, 404] width 35 height 19
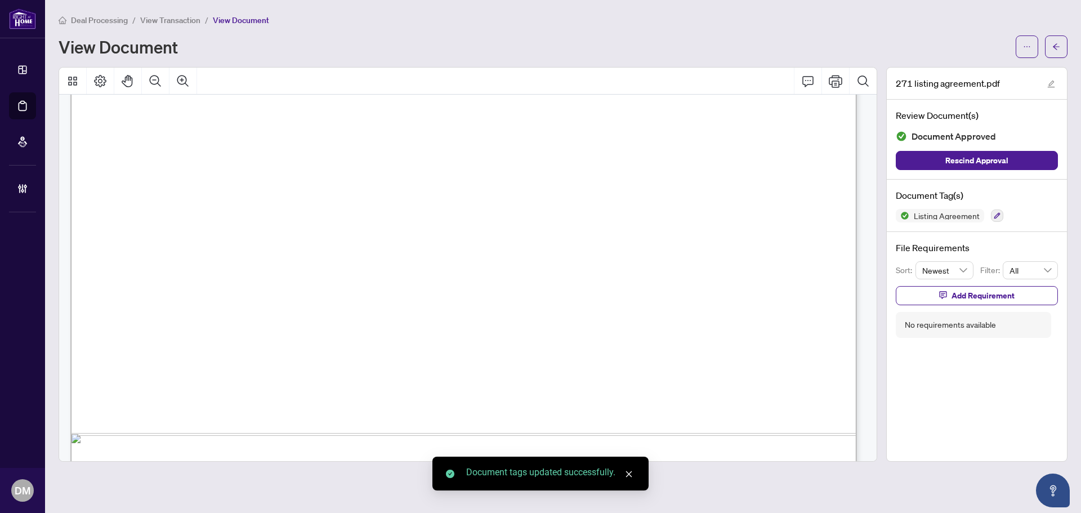
click at [1056, 46] on icon "arrow-left" at bounding box center [1056, 47] width 8 height 8
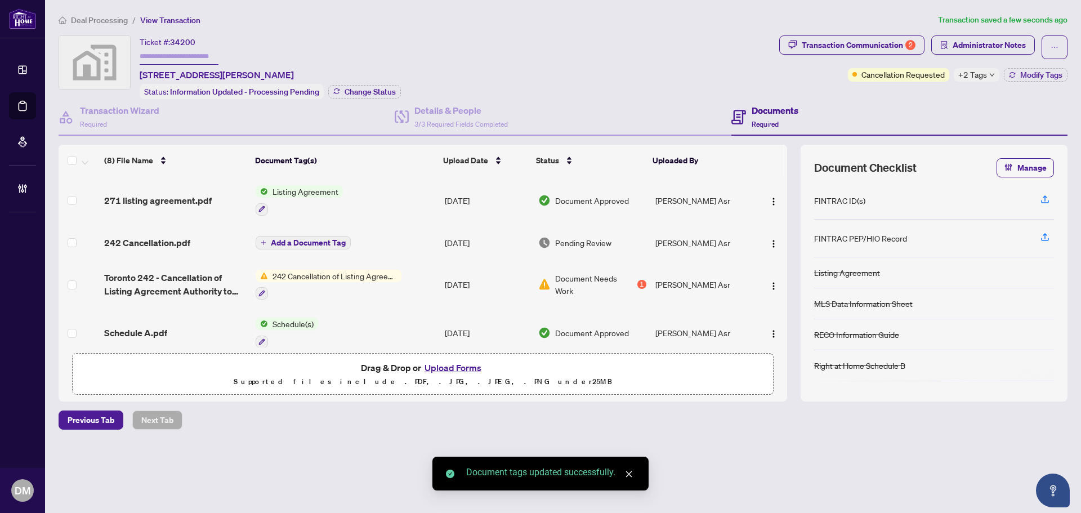
click at [487, 236] on td "[DATE]" at bounding box center [486, 243] width 93 height 36
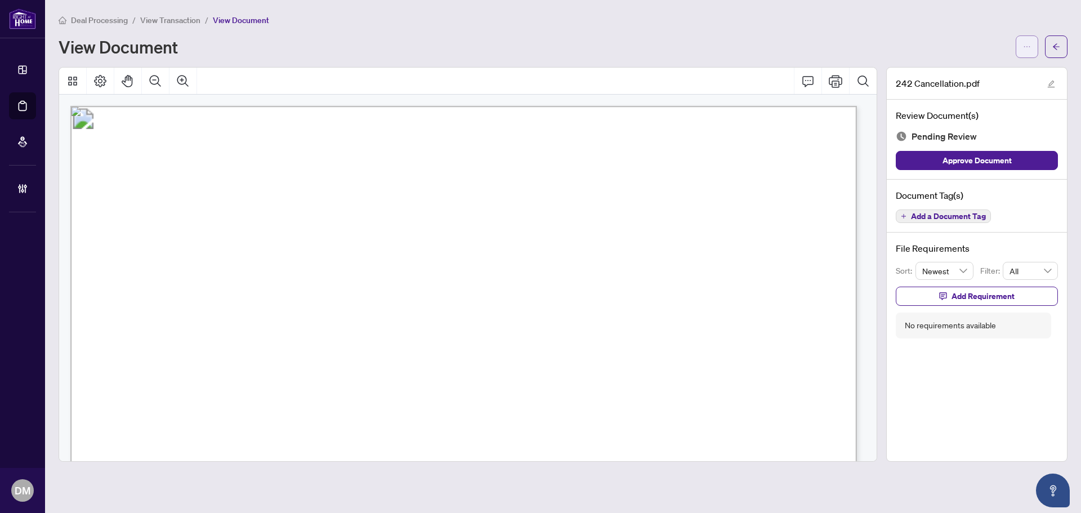
click at [1026, 43] on icon "ellipsis" at bounding box center [1027, 47] width 8 height 8
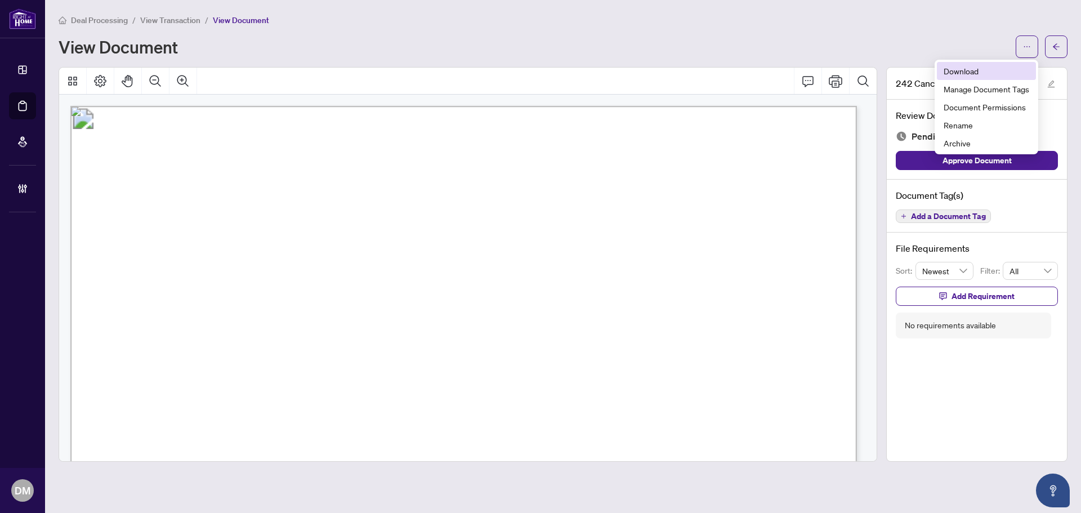
click at [1001, 70] on span "Download" at bounding box center [987, 71] width 86 height 12
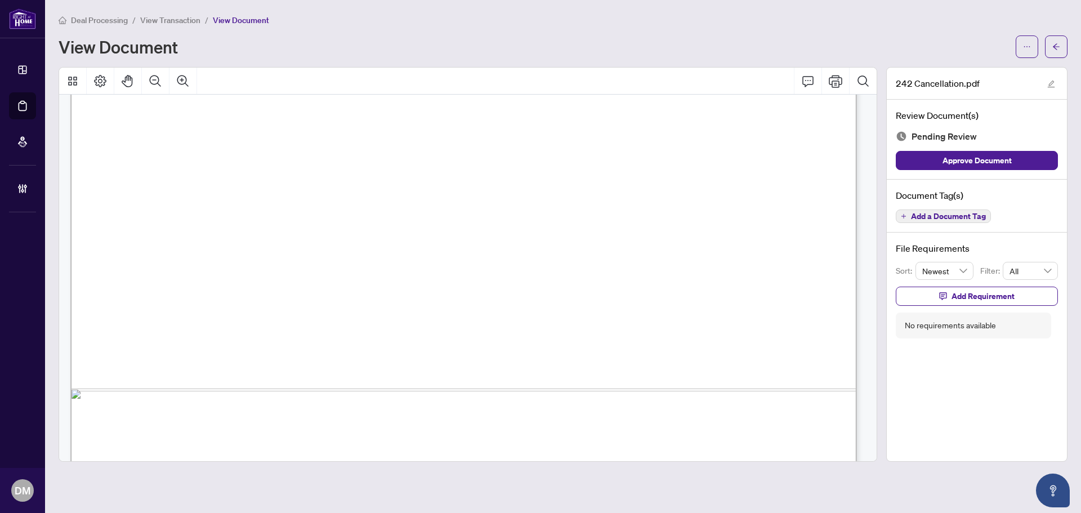
scroll to position [674, 0]
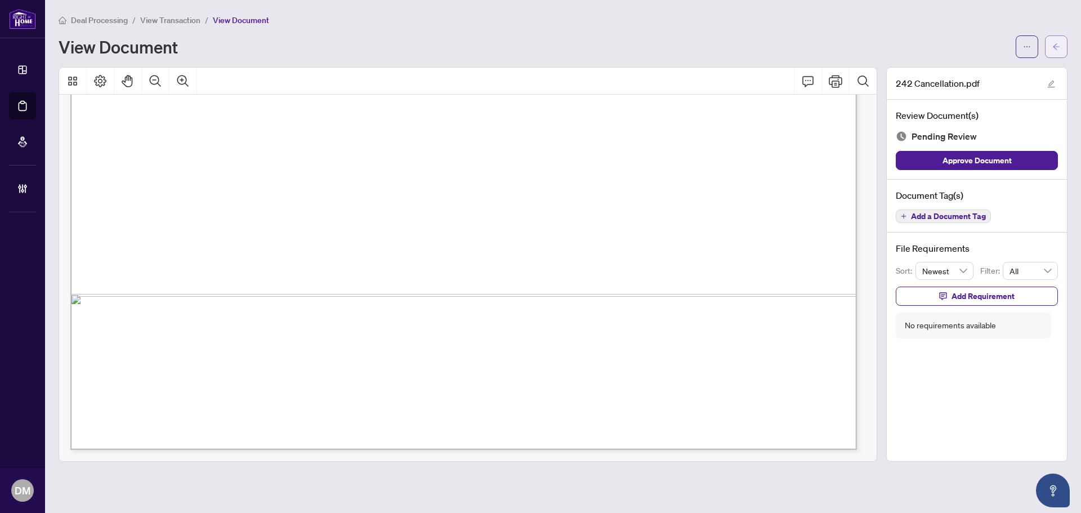
click at [1063, 45] on button "button" at bounding box center [1056, 46] width 23 height 23
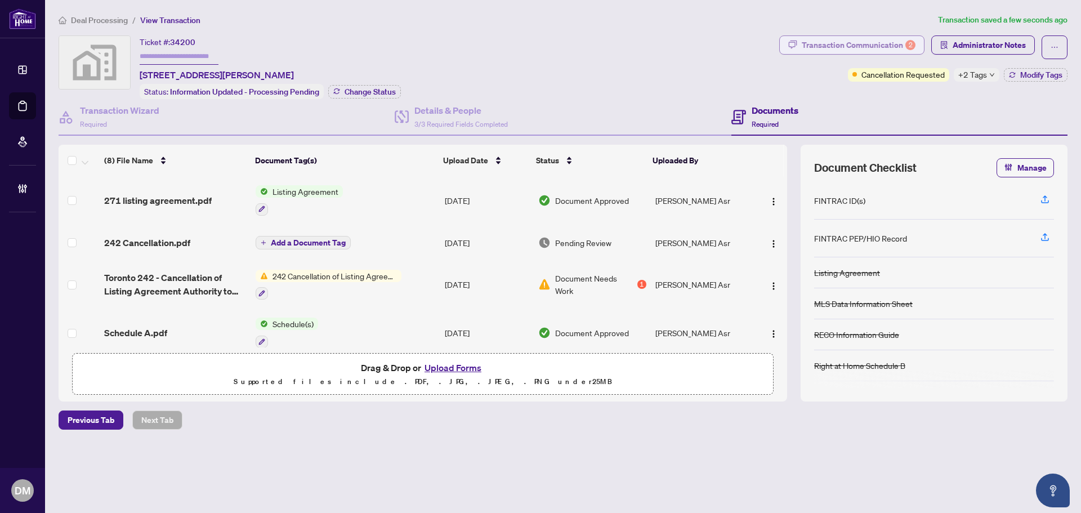
click at [905, 47] on div "Transaction Communication 2" at bounding box center [859, 45] width 114 height 18
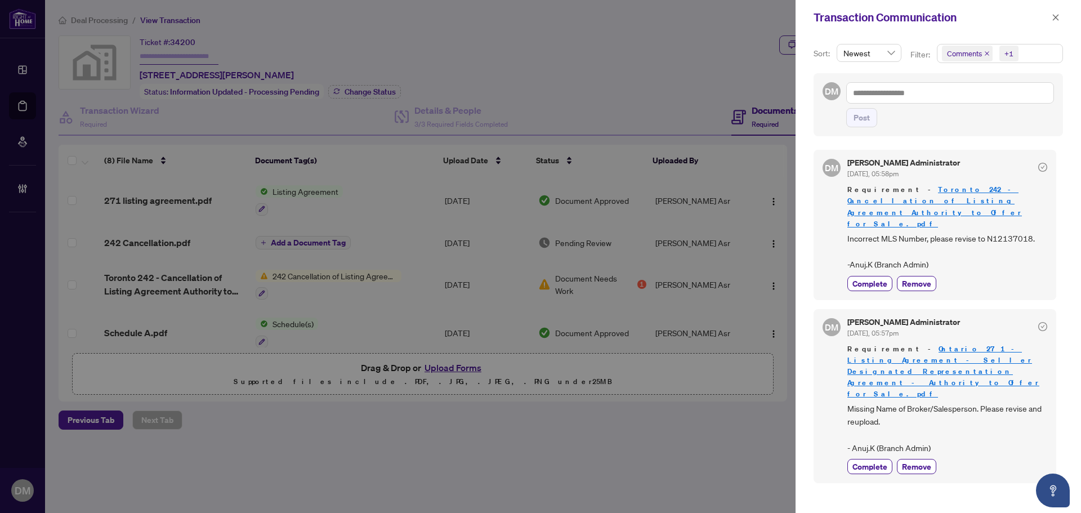
click at [1064, 23] on div "Transaction Communication" at bounding box center [938, 17] width 285 height 35
click at [1063, 19] on button "button" at bounding box center [1055, 18] width 15 height 14
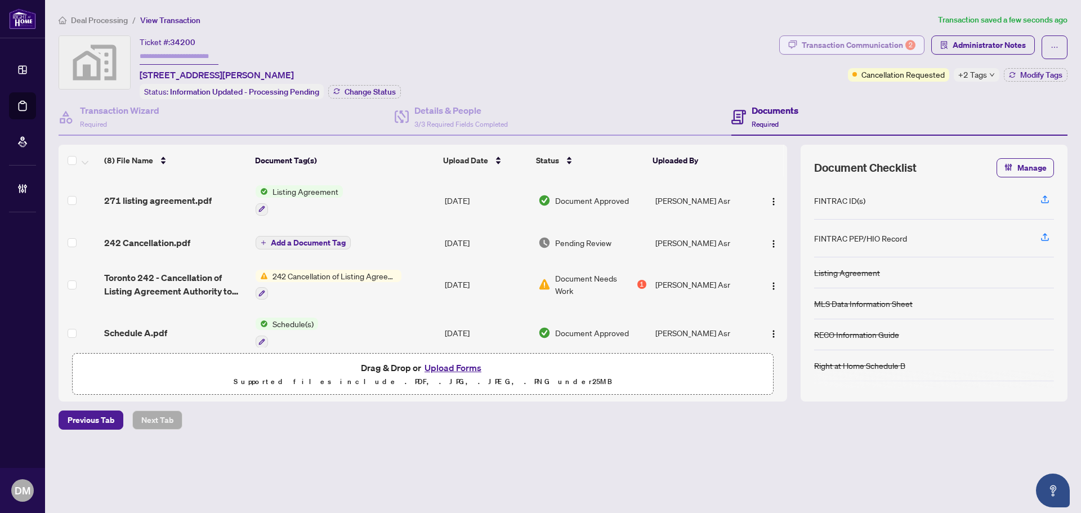
click at [837, 46] on div "Transaction Communication 2" at bounding box center [859, 45] width 114 height 18
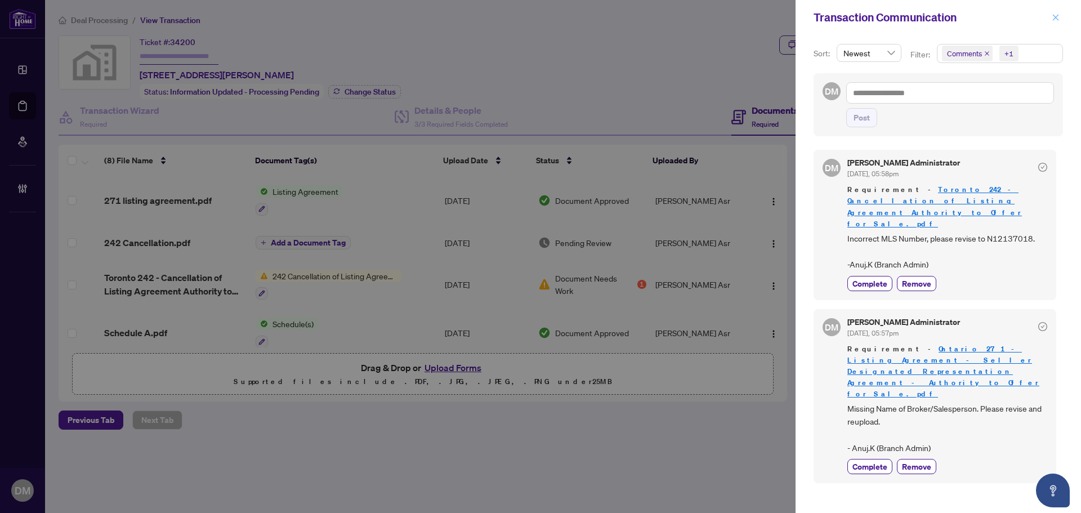
click at [1054, 19] on icon "close" at bounding box center [1056, 17] width 6 height 6
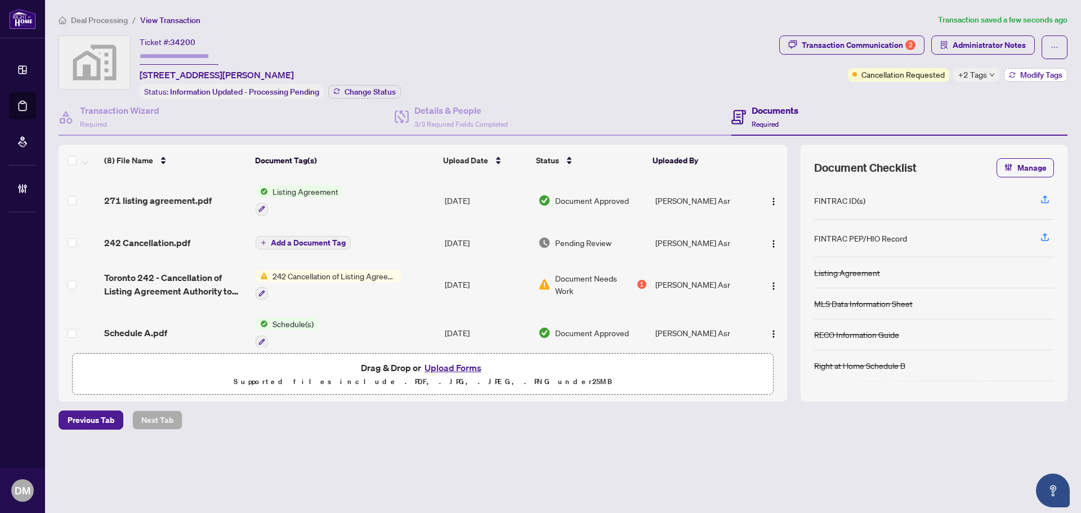
click at [1029, 71] on span "Modify Tags" at bounding box center [1041, 75] width 42 height 8
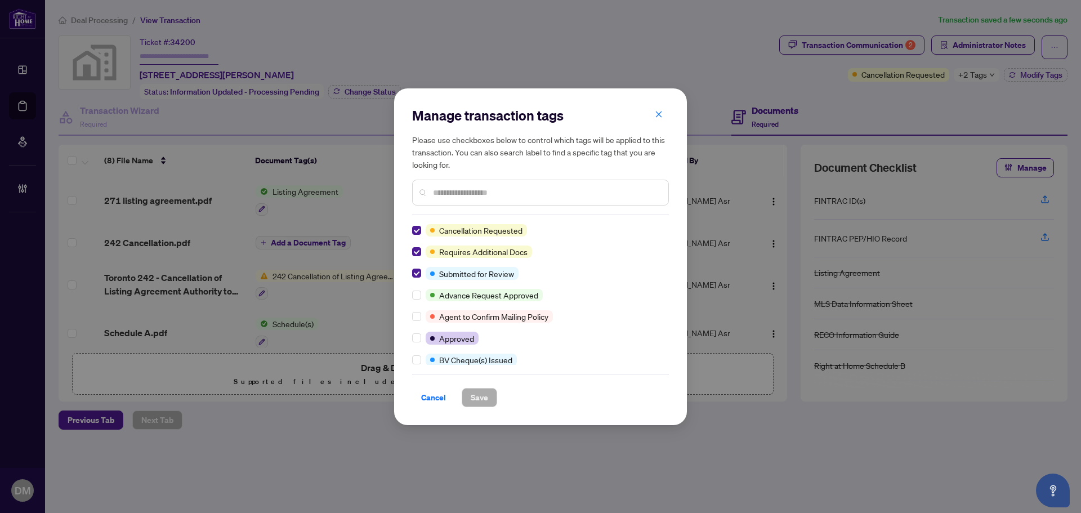
click at [421, 229] on div at bounding box center [419, 230] width 14 height 12
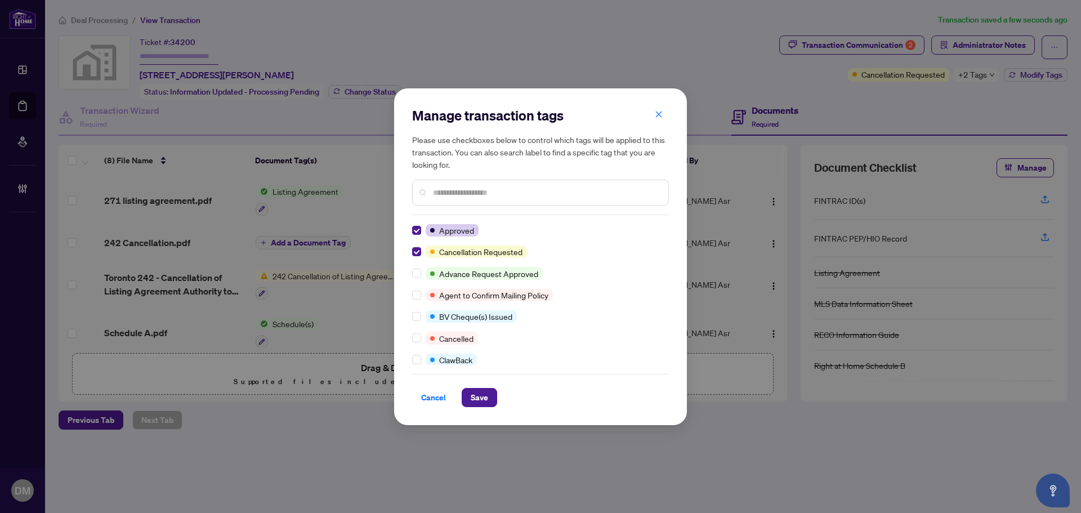
click at [488, 408] on div "Manage transaction tags Please use checkboxes below to control which tags will …" at bounding box center [540, 256] width 293 height 337
click at [486, 402] on span "Save" at bounding box center [479, 398] width 17 height 18
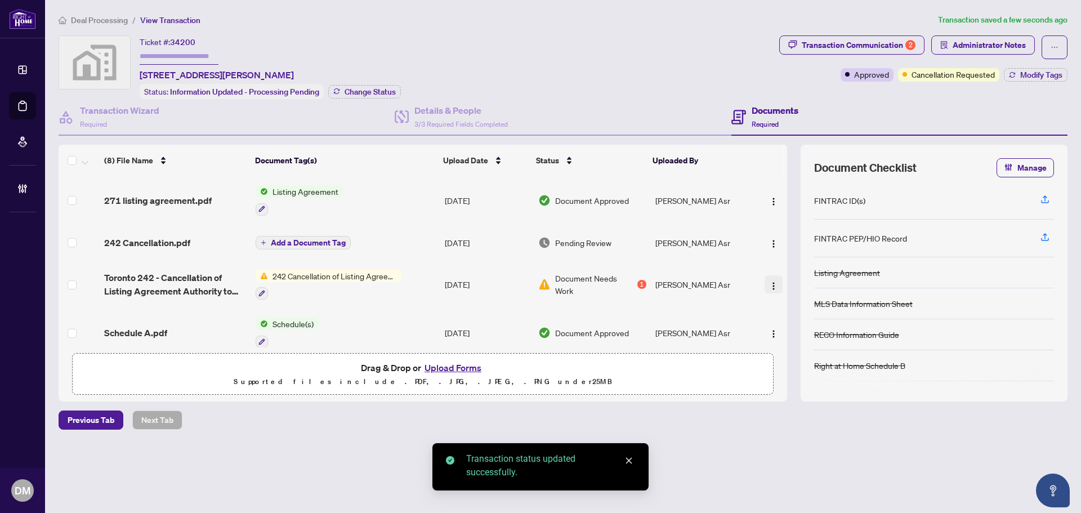
click at [769, 283] on img "button" at bounding box center [773, 286] width 9 height 9
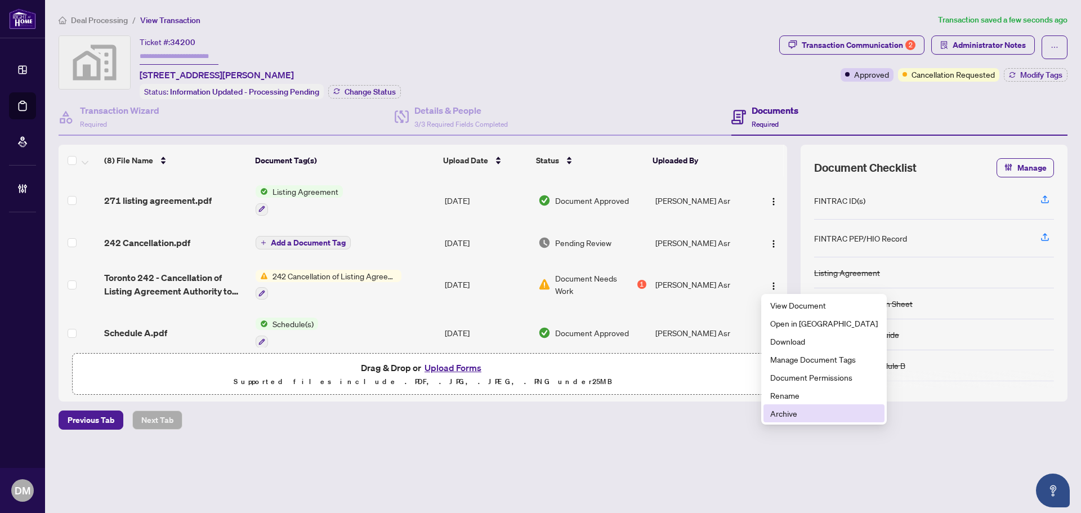
click at [786, 410] on span "Archive" at bounding box center [824, 413] width 108 height 12
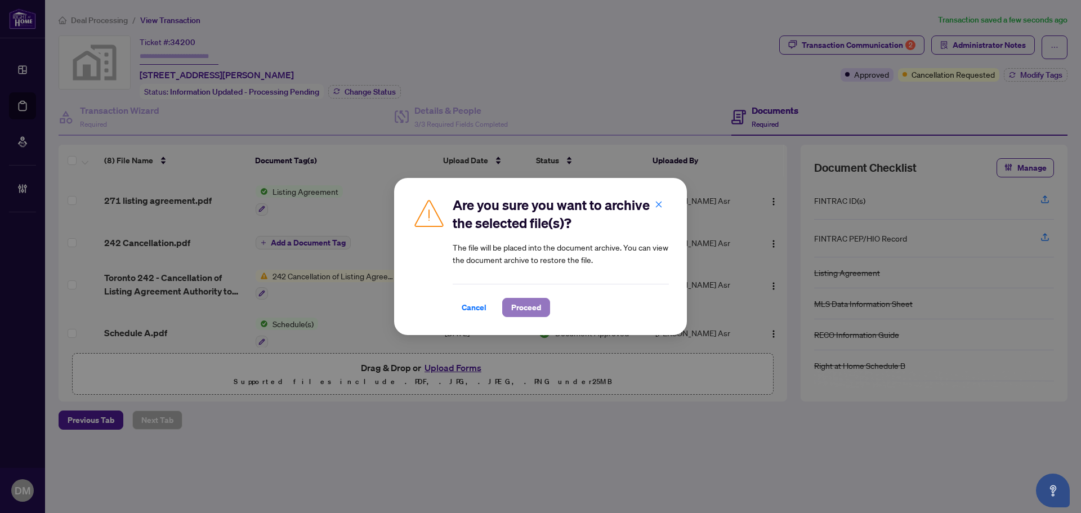
click at [532, 307] on span "Proceed" at bounding box center [526, 307] width 30 height 18
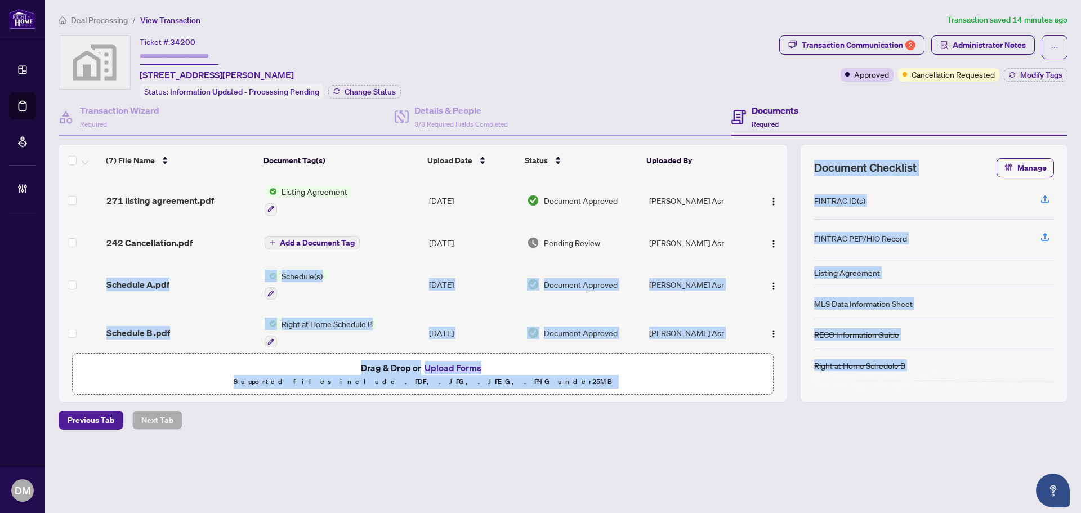
scroll to position [157, 0]
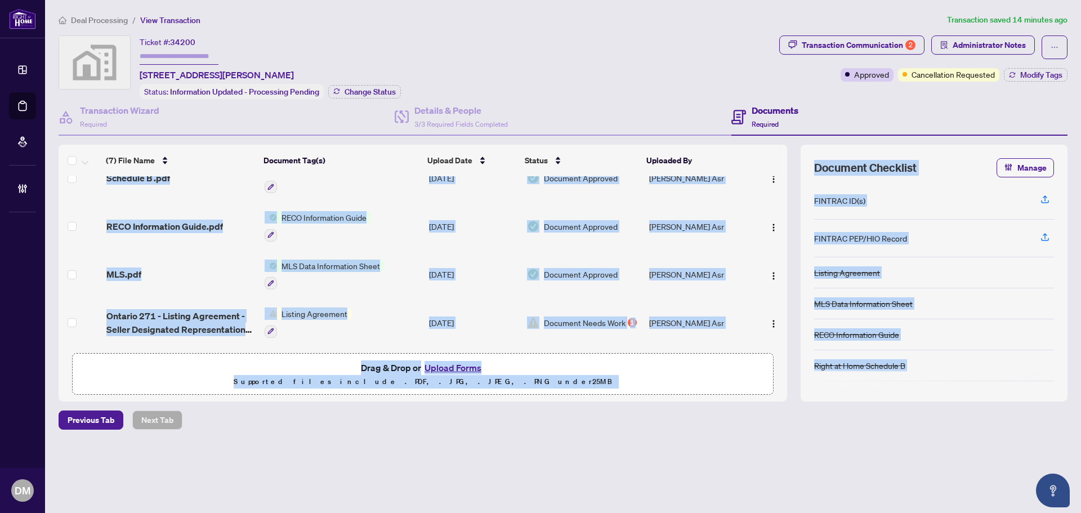
drag, startPoint x: 783, startPoint y: 253, endPoint x: 782, endPoint y: 463, distance: 209.5
click at [783, 467] on main "Deal Processing / View Transaction Transaction saved 14 minutes ago Ticket #: 3…" at bounding box center [563, 256] width 1036 height 513
click at [782, 463] on div "Deal Processing / View Transaction Transaction saved 14 minutes ago Ticket #: 3…" at bounding box center [563, 242] width 1018 height 456
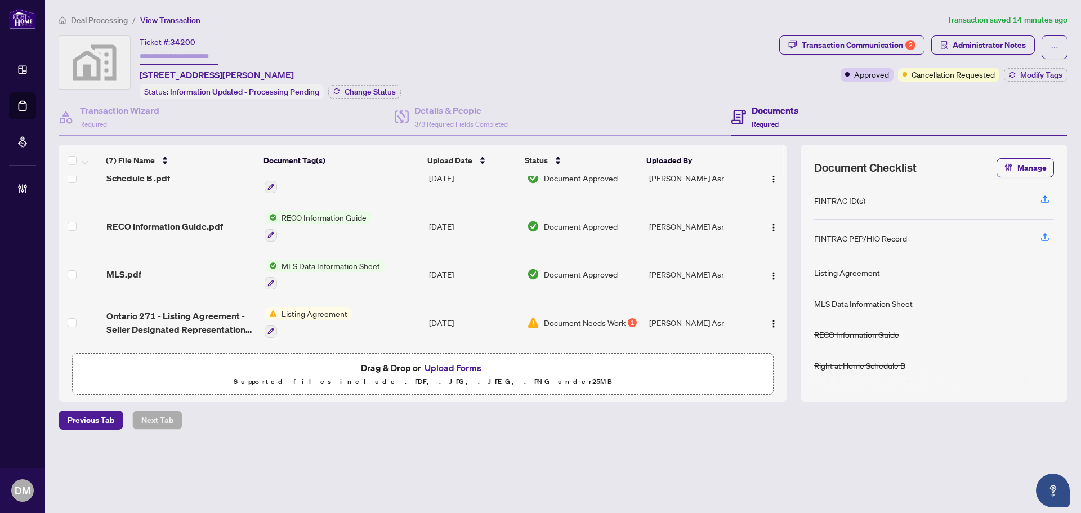
scroll to position [0, 0]
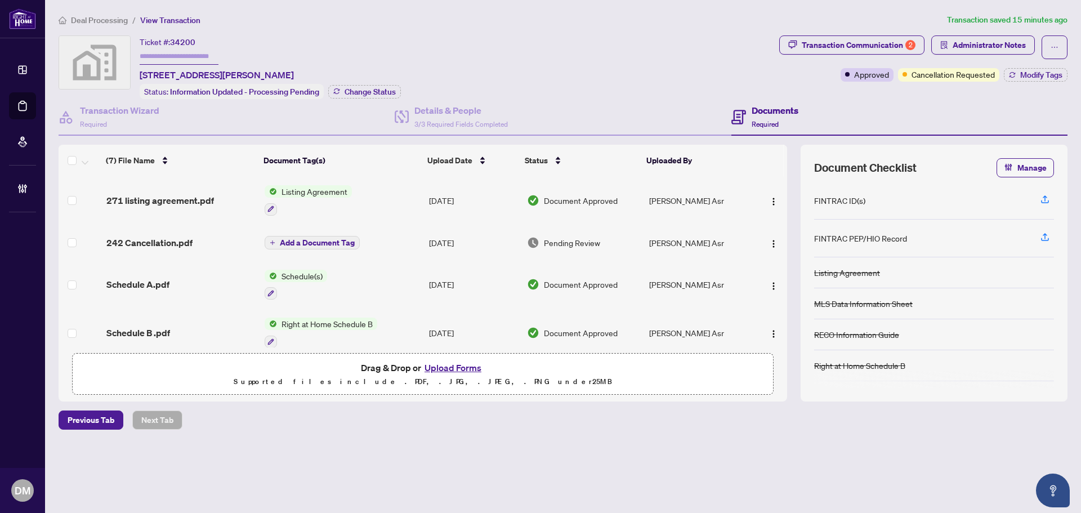
click at [1014, 429] on div "Deal Processing / View Transaction Transaction saved 15 minutes ago Ticket #: 3…" at bounding box center [563, 242] width 1018 height 456
drag, startPoint x: 346, startPoint y: 73, endPoint x: 156, endPoint y: 77, distance: 190.4
click at [156, 77] on div "Ticket #: 34200 42 William Street, East Gwillimbury, ON, Canada Status: Informa…" at bounding box center [270, 67] width 261 height 64
click at [294, 72] on span "42 William Street, East Gwillimbury, ON, Canada" at bounding box center [217, 75] width 154 height 14
click at [336, 72] on div "Ticket #: 34200 42 William Street, East Gwillimbury, ON, Canada Status: Informa…" at bounding box center [270, 67] width 261 height 64
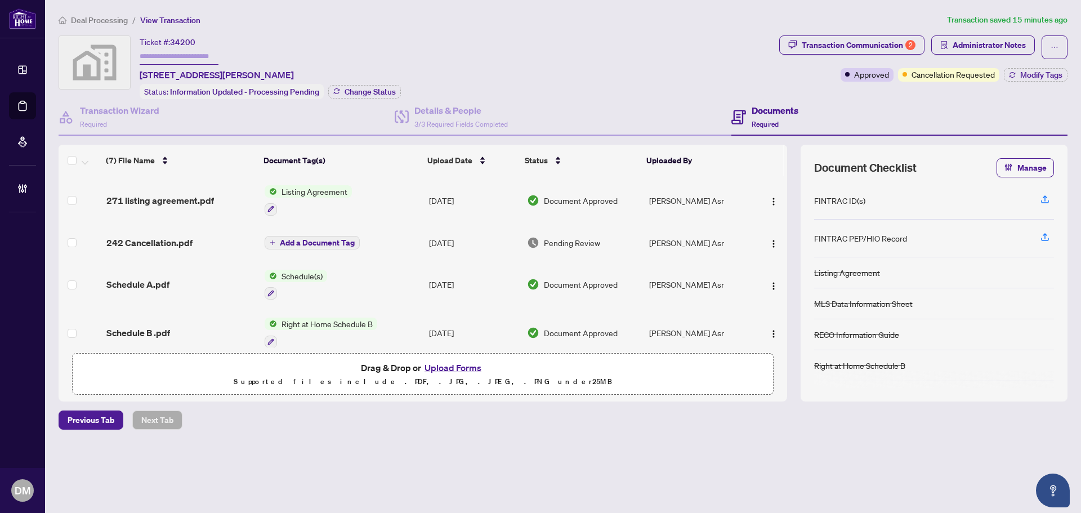
drag, startPoint x: 331, startPoint y: 75, endPoint x: 136, endPoint y: 79, distance: 194.3
click at [136, 79] on div "Ticket #: 34200 42 William Street, East Gwillimbury, ON, Canada Status: Informa…" at bounding box center [417, 67] width 716 height 64
copy span "42 William Street, East Gwillimbury, ON, Canada"
click at [496, 40] on div "Ticket #: 34200 42 William Street, East Gwillimbury, ON, Canada Status: Informa…" at bounding box center [417, 67] width 716 height 64
drag, startPoint x: 700, startPoint y: 61, endPoint x: 656, endPoint y: 52, distance: 45.5
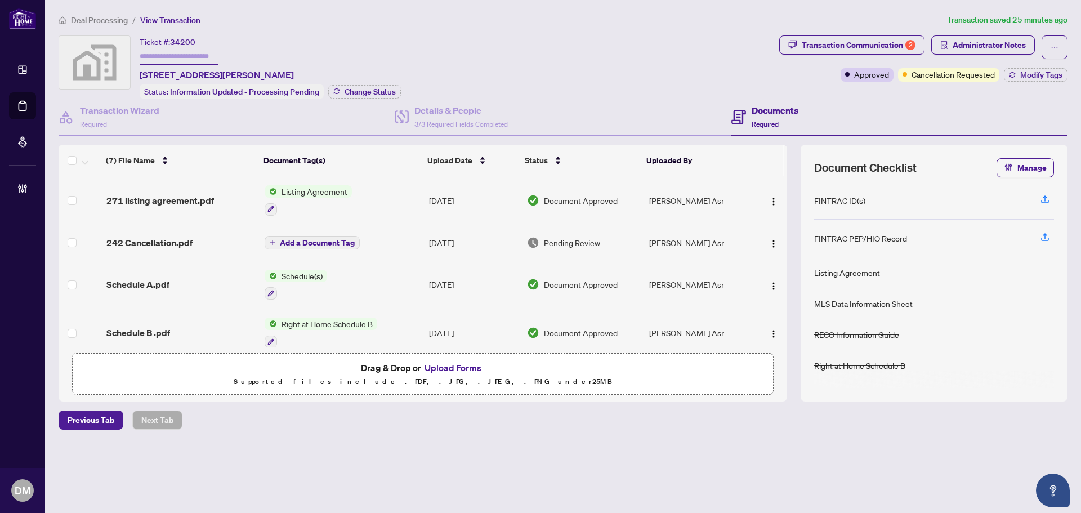
click at [699, 61] on div "Ticket #: 34200 42 William Street, East Gwillimbury, ON, Canada Status: Informa…" at bounding box center [417, 67] width 716 height 64
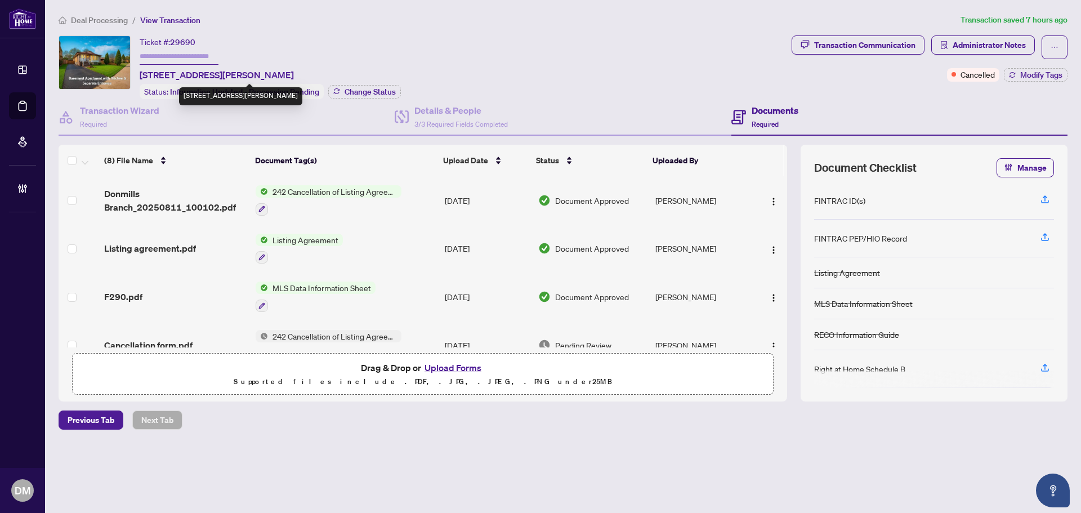
drag, startPoint x: 359, startPoint y: 75, endPoint x: 139, endPoint y: 73, distance: 220.2
click at [139, 73] on div "Ticket #: 29690 119 Rochman Blvd, Toronto, Ontario M1H 1S1, Canada Status: Info…" at bounding box center [423, 67] width 729 height 64
copy span "[STREET_ADDRESS][PERSON_NAME]"
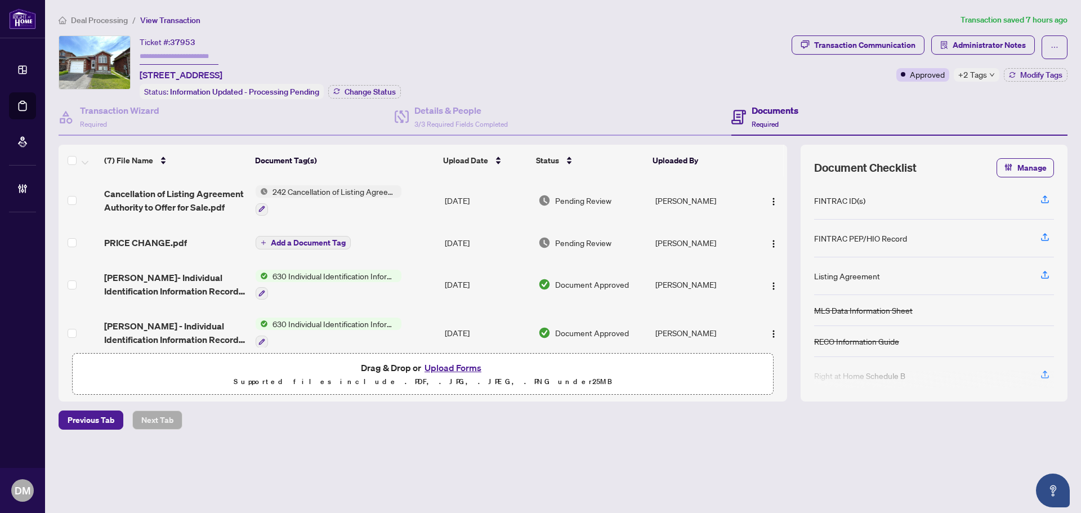
click at [972, 75] on span "+2 Tags" at bounding box center [972, 74] width 29 height 13
click at [539, 246] on img at bounding box center [544, 242] width 12 height 12
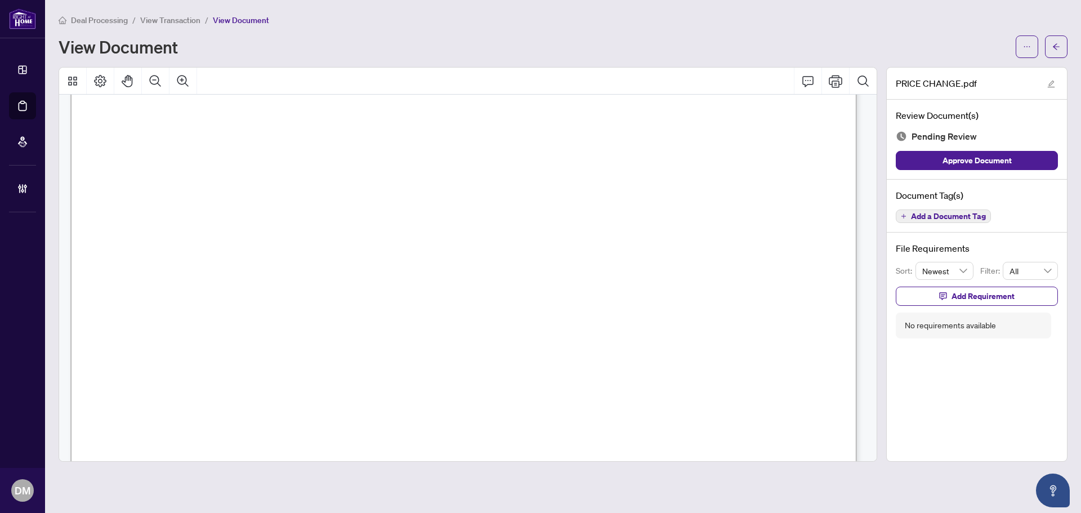
scroll to position [619, 0]
click at [973, 216] on span "Add a Document Tag" at bounding box center [948, 216] width 75 height 8
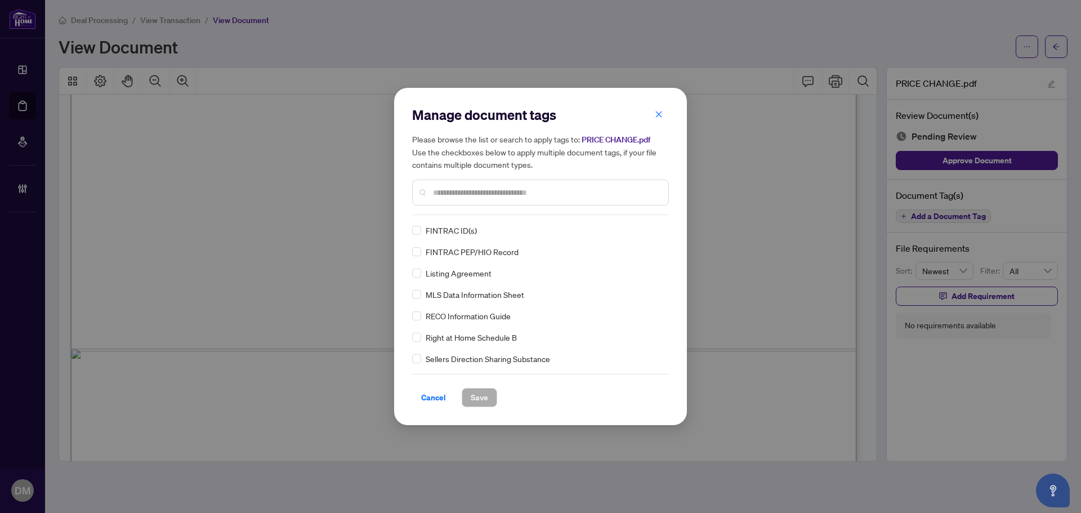
click at [501, 191] on input "text" at bounding box center [546, 192] width 226 height 12
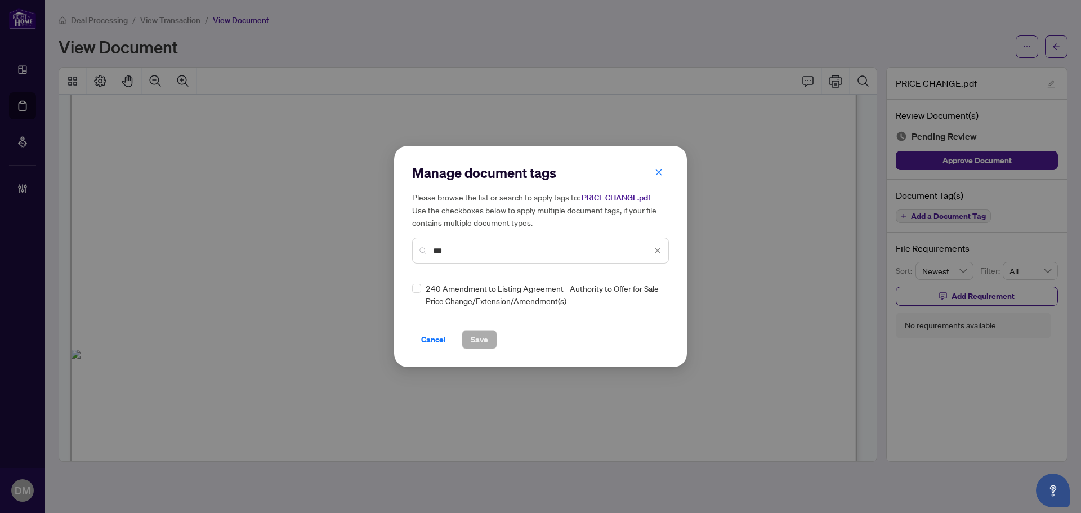
type input "***"
click at [651, 302] on span at bounding box center [650, 294] width 21 height 17
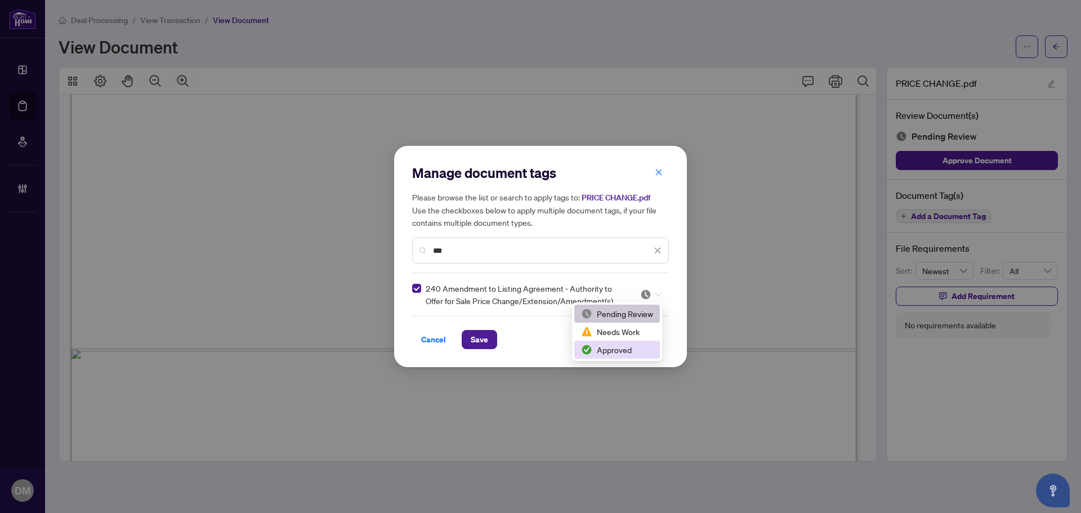
click at [609, 347] on div "Approved" at bounding box center [617, 349] width 72 height 12
click at [481, 342] on span "Save" at bounding box center [479, 340] width 17 height 18
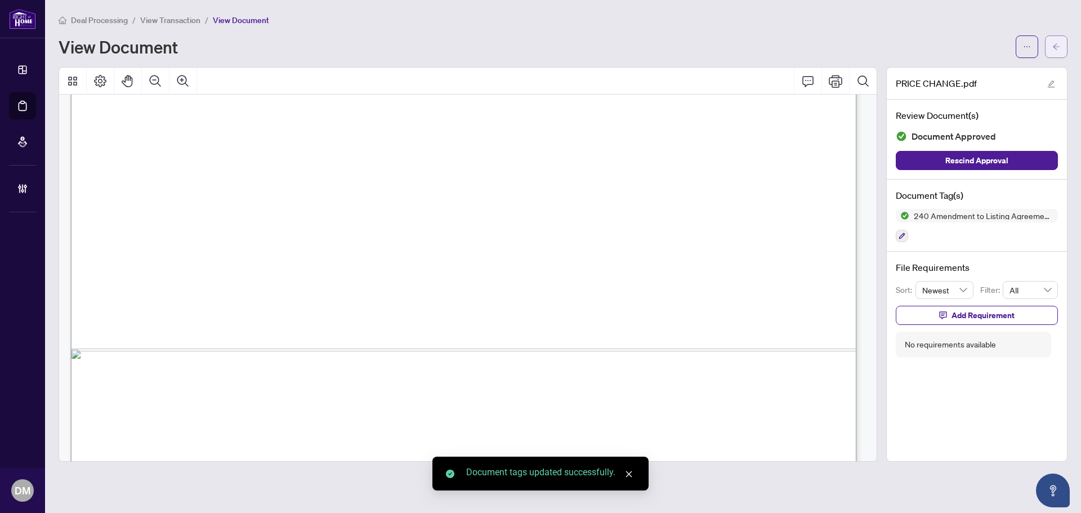
click at [1054, 44] on icon "arrow-left" at bounding box center [1056, 47] width 8 height 8
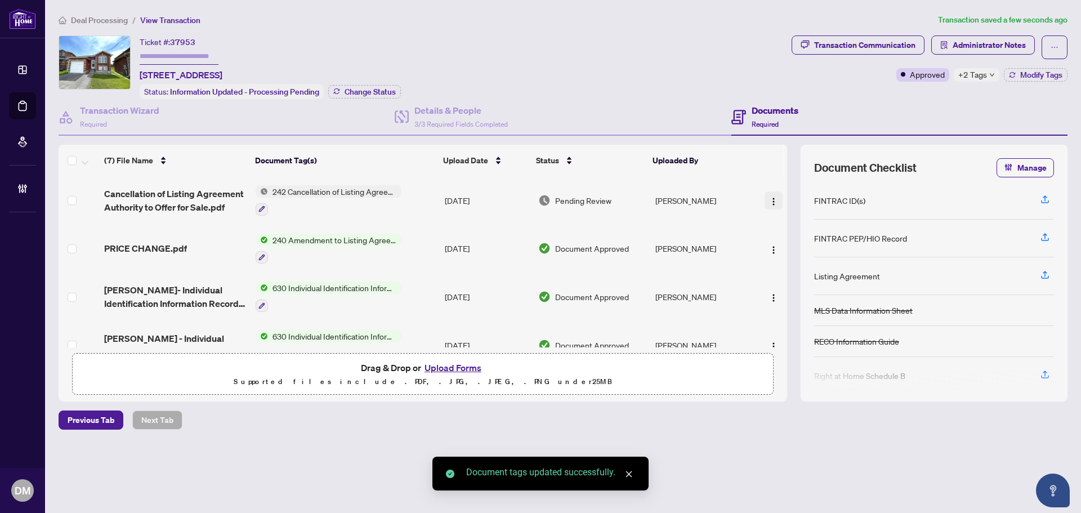
click at [769, 199] on img "button" at bounding box center [773, 201] width 9 height 9
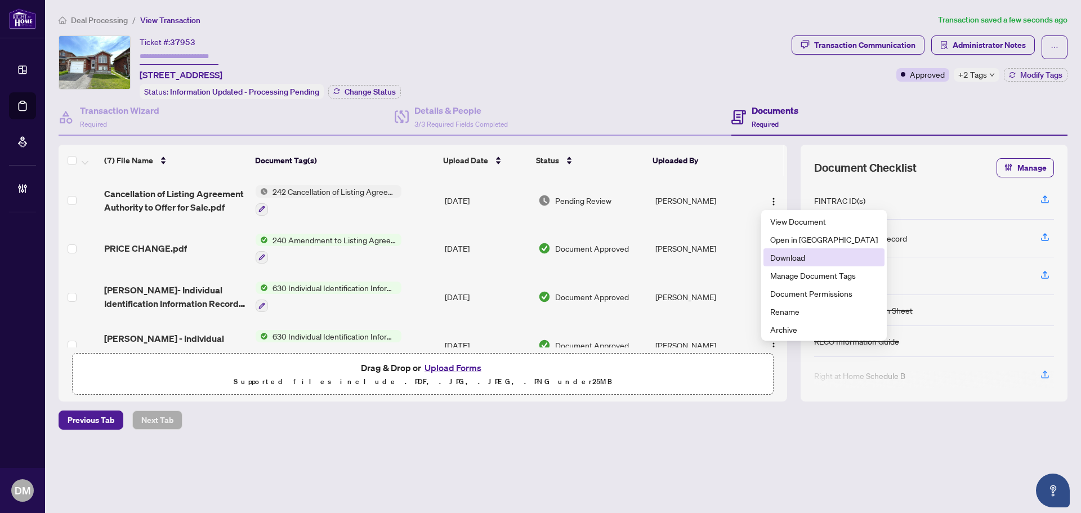
click at [826, 261] on span "Download" at bounding box center [824, 257] width 108 height 12
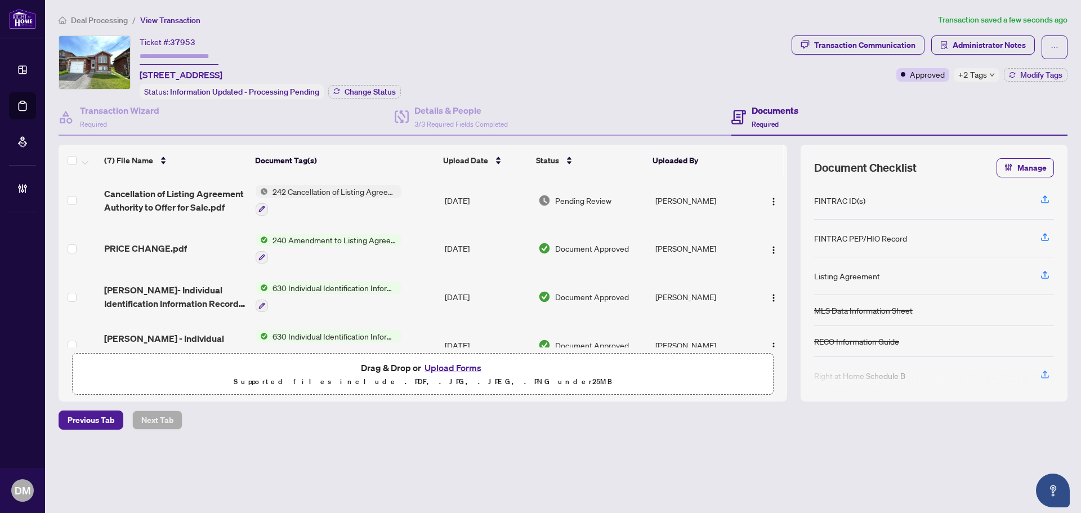
click at [452, 35] on div "Ticket #: 37953 26 Weymouth Rd, Barrie, Ontario L4M 6R9, Canada Status: Informa…" at bounding box center [423, 67] width 729 height 64
click at [765, 194] on button "button" at bounding box center [774, 200] width 18 height 18
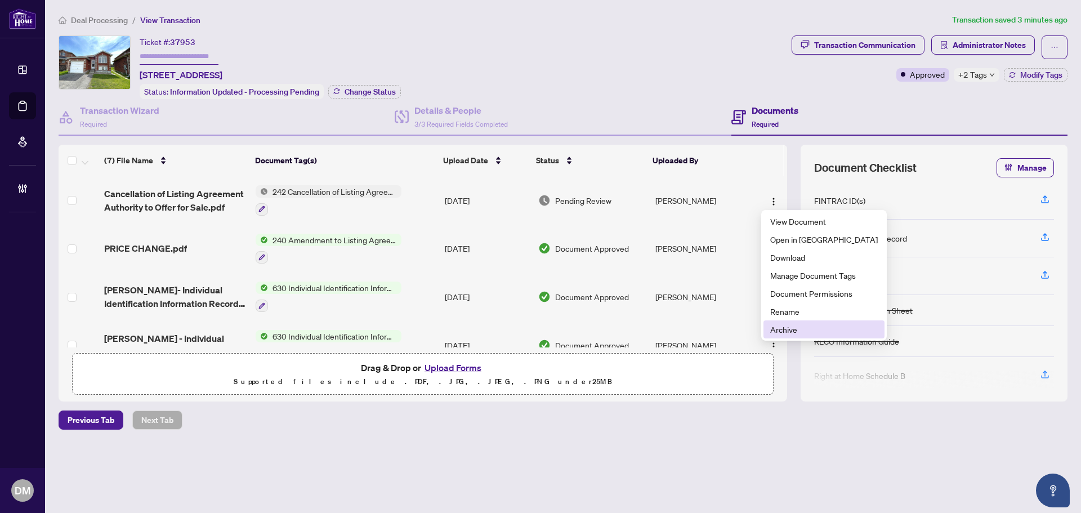
click at [796, 331] on span "Archive" at bounding box center [824, 329] width 108 height 12
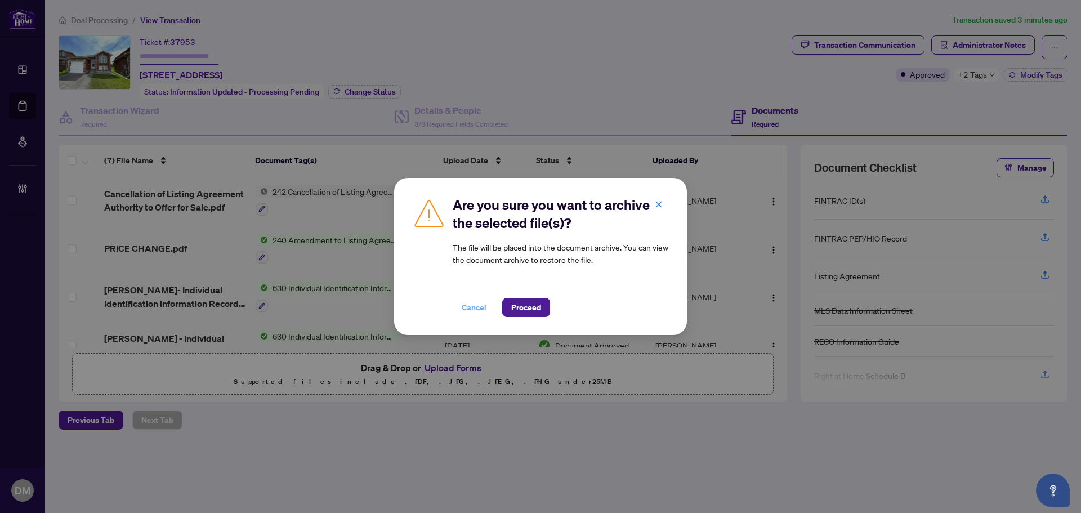
click at [471, 313] on span "Cancel" at bounding box center [474, 307] width 25 height 18
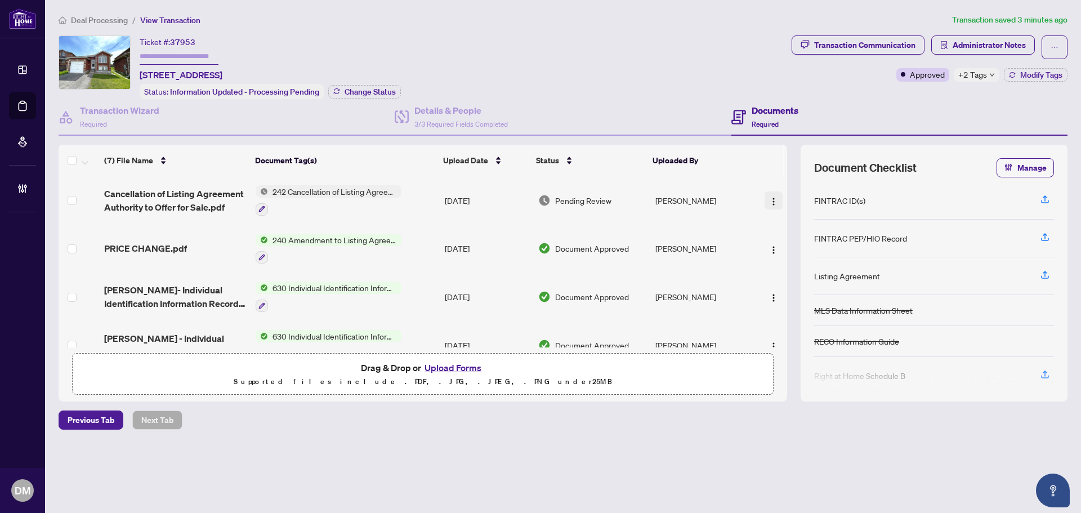
click at [773, 198] on img "button" at bounding box center [773, 201] width 9 height 9
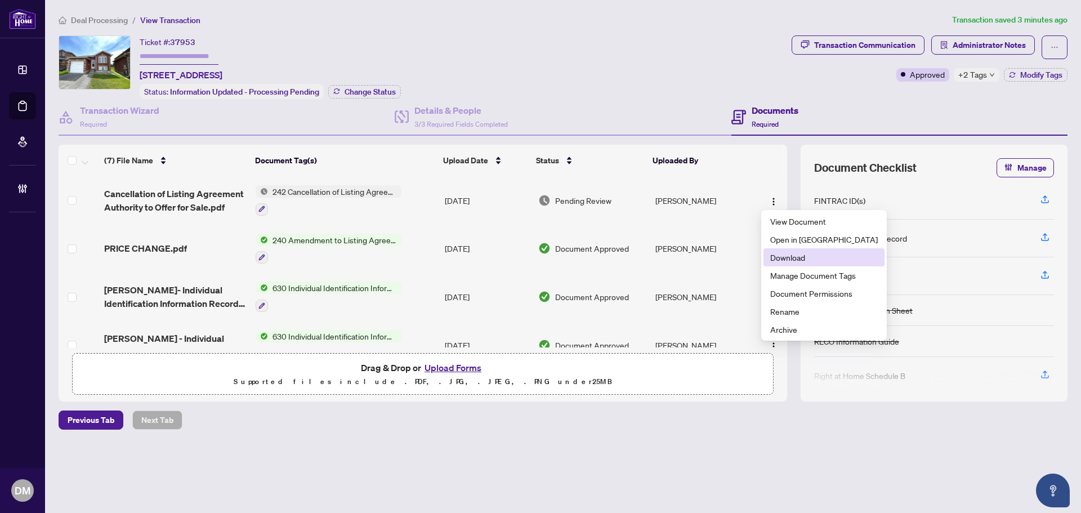
click at [803, 256] on span "Download" at bounding box center [824, 257] width 108 height 12
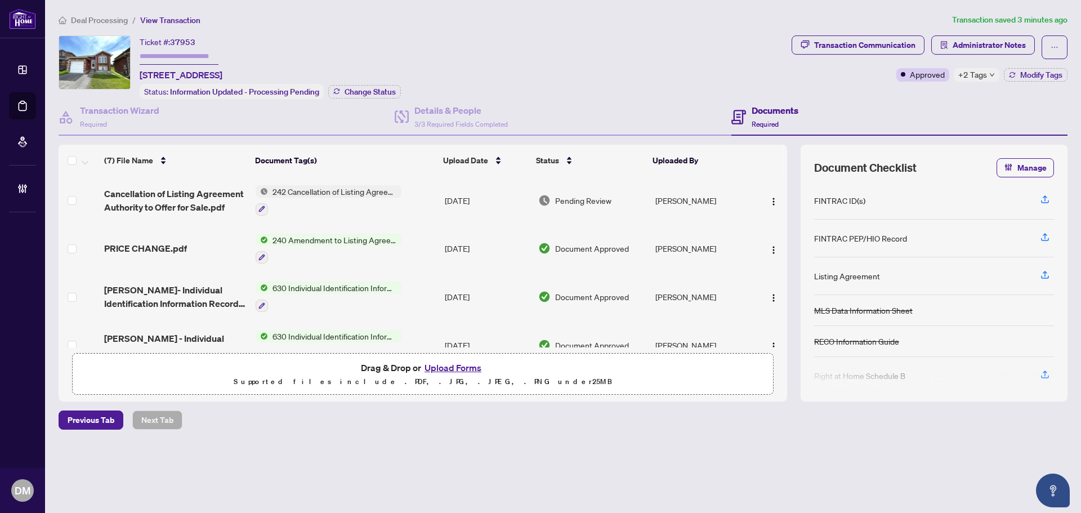
click at [688, 200] on td "Michael Chua" at bounding box center [702, 200] width 103 height 48
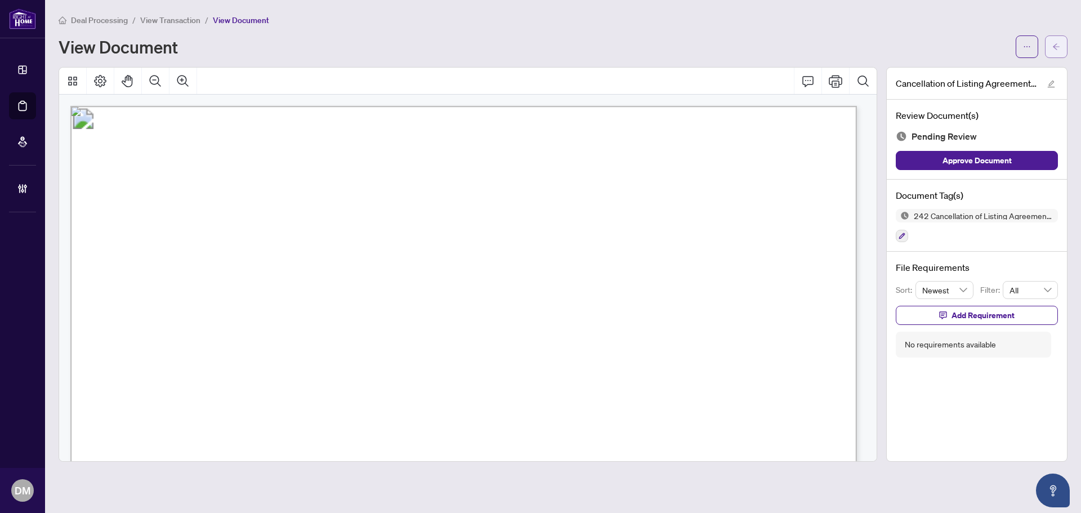
click at [1055, 46] on icon "arrow-left" at bounding box center [1056, 47] width 8 height 8
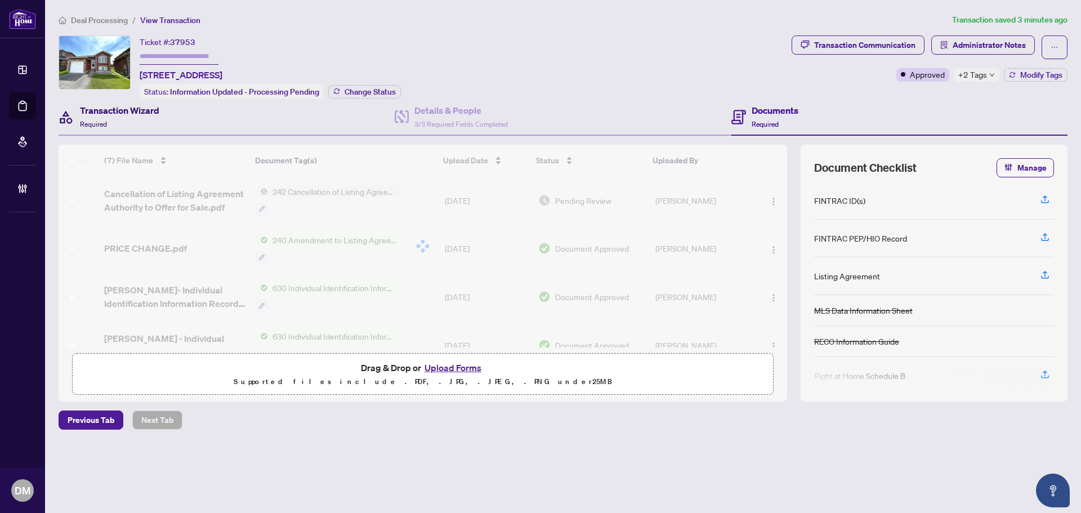
click at [119, 122] on div "Transaction Wizard Required" at bounding box center [119, 117] width 79 height 26
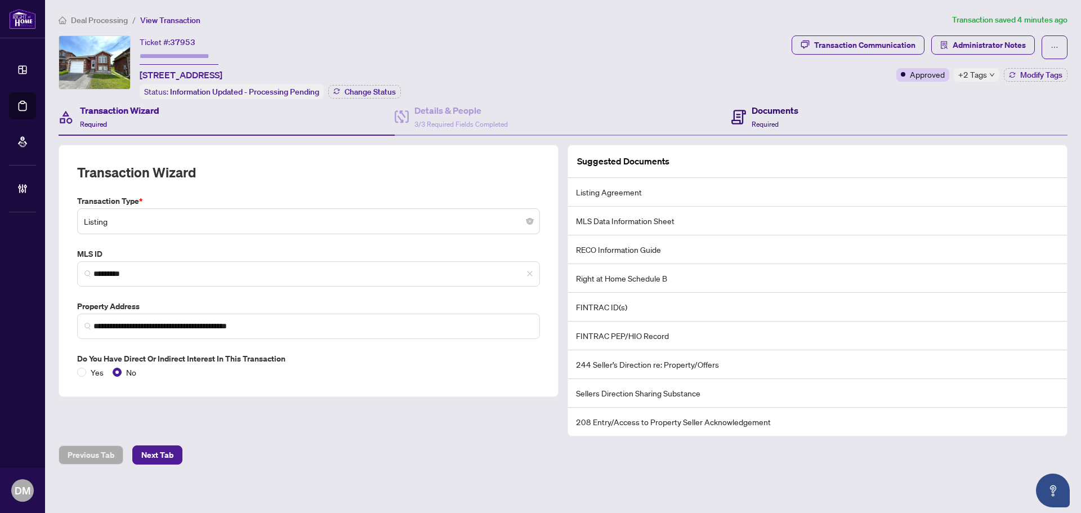
click at [754, 120] on span "Required" at bounding box center [765, 124] width 27 height 8
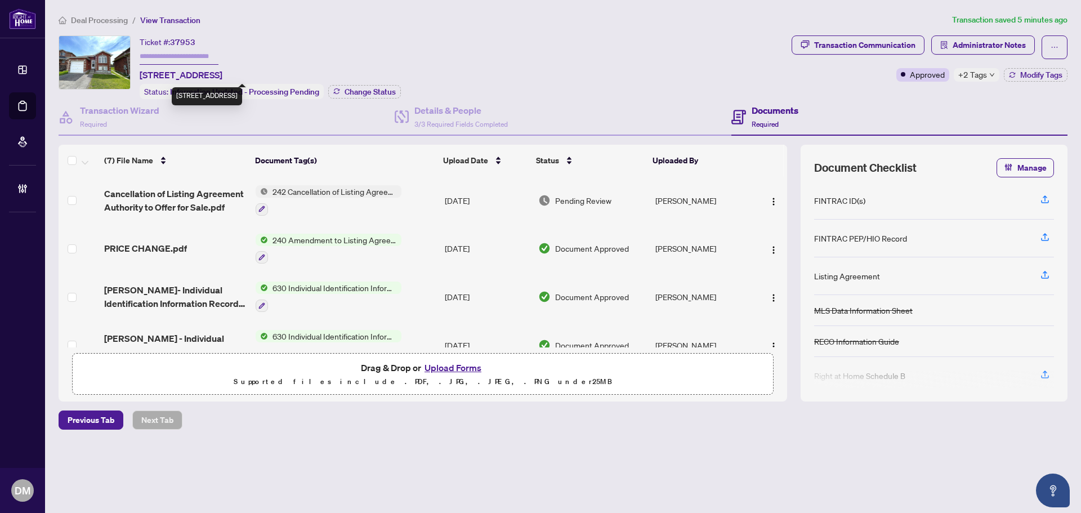
drag, startPoint x: 148, startPoint y: 73, endPoint x: 238, endPoint y: 74, distance: 90.1
click at [238, 74] on div "Ticket #: 37953 26 Weymouth Rd, Barrie, Ontario L4M 6R9, Canada Status: Informa…" at bounding box center [423, 67] width 729 height 64
copy span "26 Weymouth Rd, Barrie"
drag, startPoint x: 203, startPoint y: 75, endPoint x: 325, endPoint y: 16, distance: 136.0
click at [325, 16] on ol "Deal Processing / View Transaction" at bounding box center [503, 20] width 889 height 13
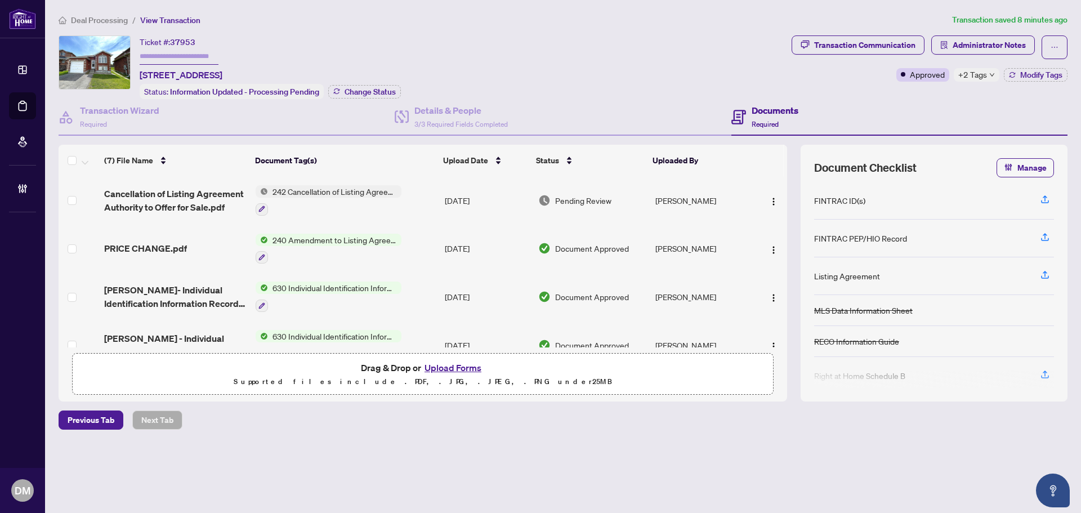
drag, startPoint x: 237, startPoint y: 75, endPoint x: 140, endPoint y: 77, distance: 96.9
click at [139, 77] on div "Ticket #: 37953 26 Weymouth Rd, Barrie, Ontario L4M 6R9, Canada Status: Informa…" at bounding box center [423, 67] width 729 height 64
copy span "26 Weymouth Rd, Barrie"
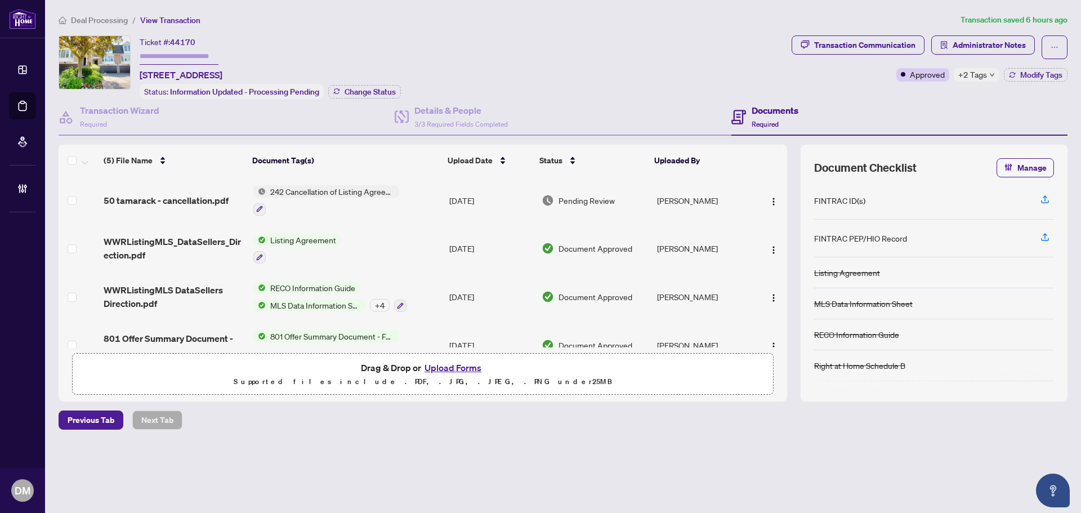
click at [969, 431] on div "Deal Processing / View Transaction Transaction saved 6 hours ago Ticket #: 4417…" at bounding box center [563, 242] width 1018 height 456
click at [974, 70] on span "+2 Tags" at bounding box center [972, 74] width 29 height 13
click at [596, 68] on div "Ticket #: 44170 [STREET_ADDRESS] Status: Information Updated - Processing Pendi…" at bounding box center [423, 67] width 729 height 64
click at [108, 124] on div "Transaction Wizard Required" at bounding box center [119, 117] width 79 height 26
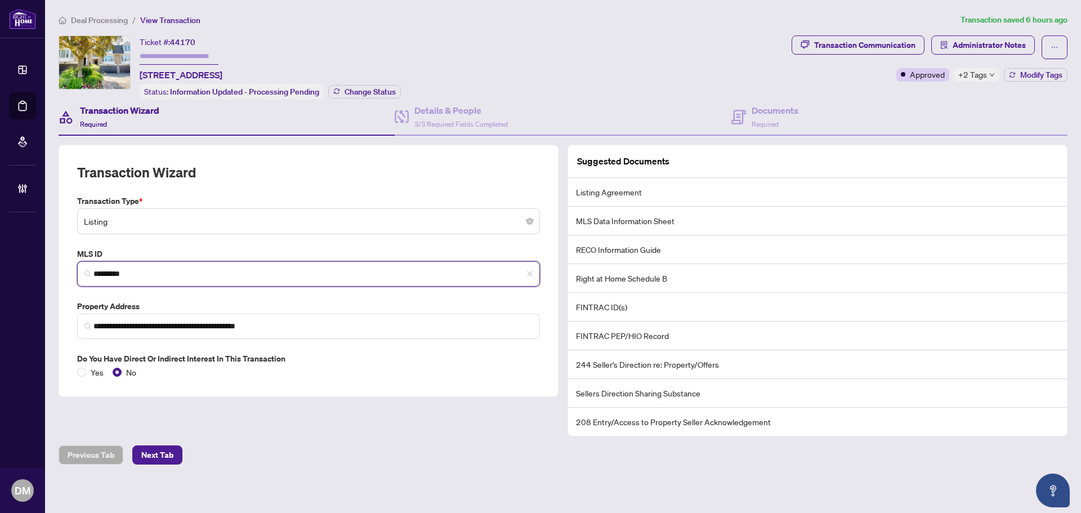
drag, startPoint x: 216, startPoint y: 273, endPoint x: 64, endPoint y: 273, distance: 152.0
click at [64, 273] on div "**********" at bounding box center [309, 271] width 500 height 252
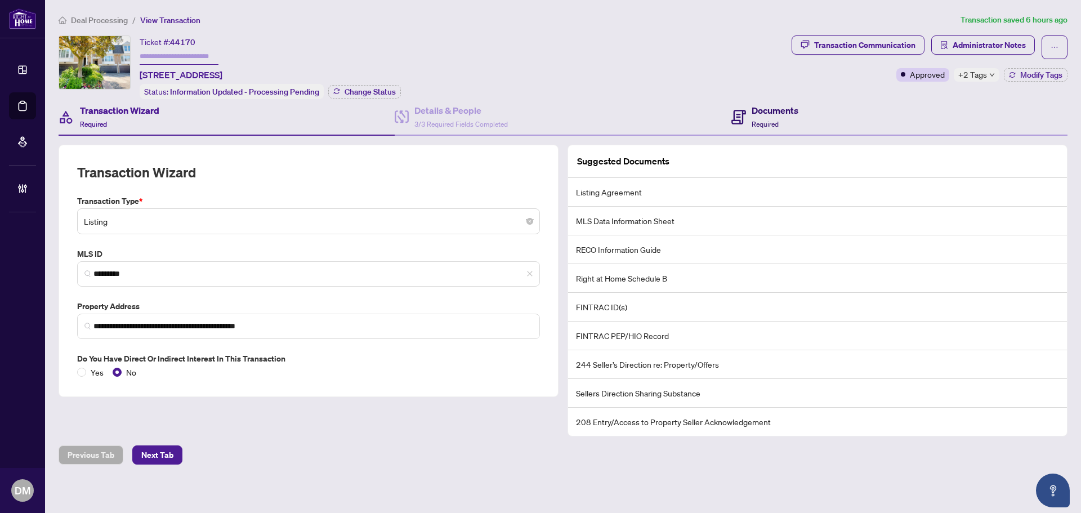
click at [764, 113] on h4 "Documents" at bounding box center [775, 111] width 47 height 14
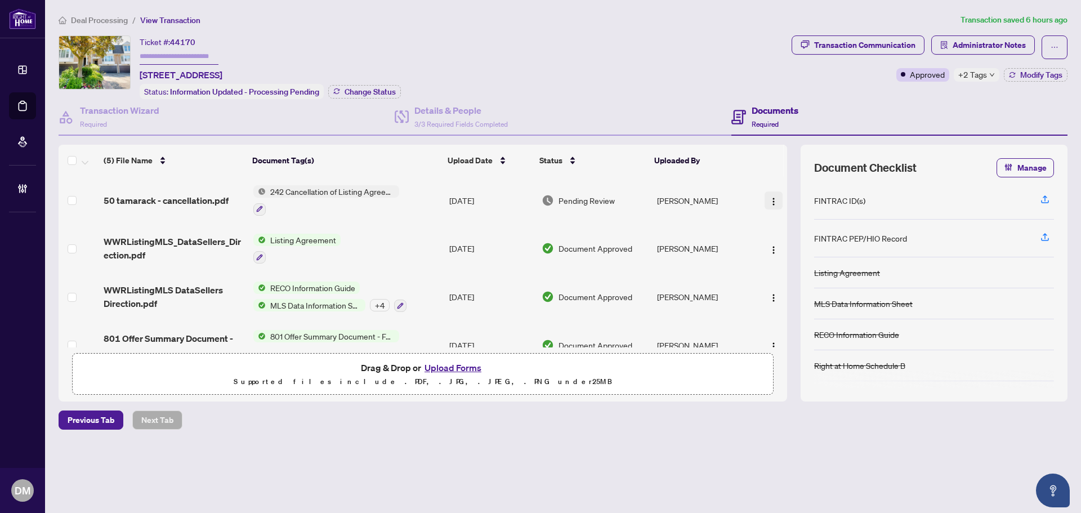
click at [773, 197] on img "button" at bounding box center [773, 201] width 9 height 9
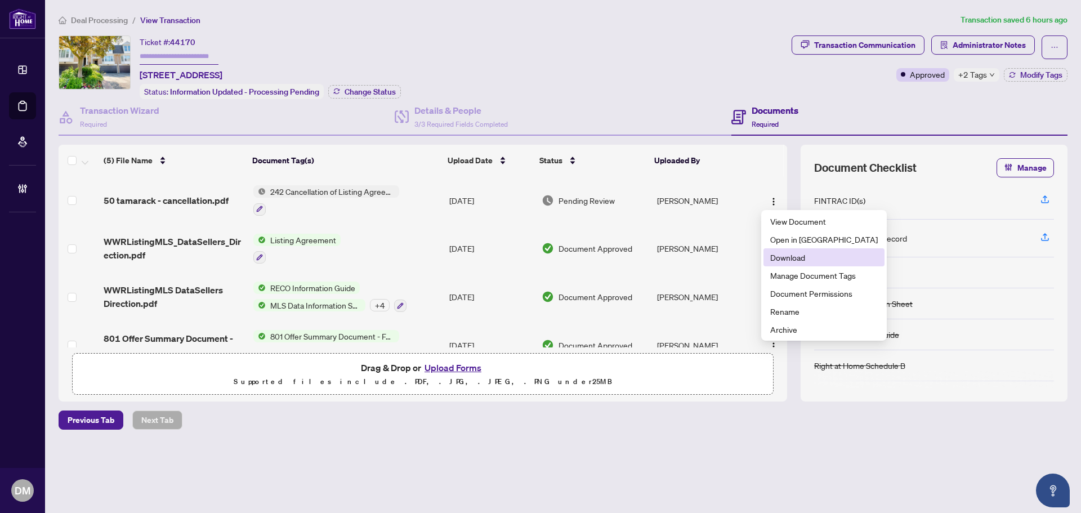
click at [797, 253] on span "Download" at bounding box center [824, 257] width 108 height 12
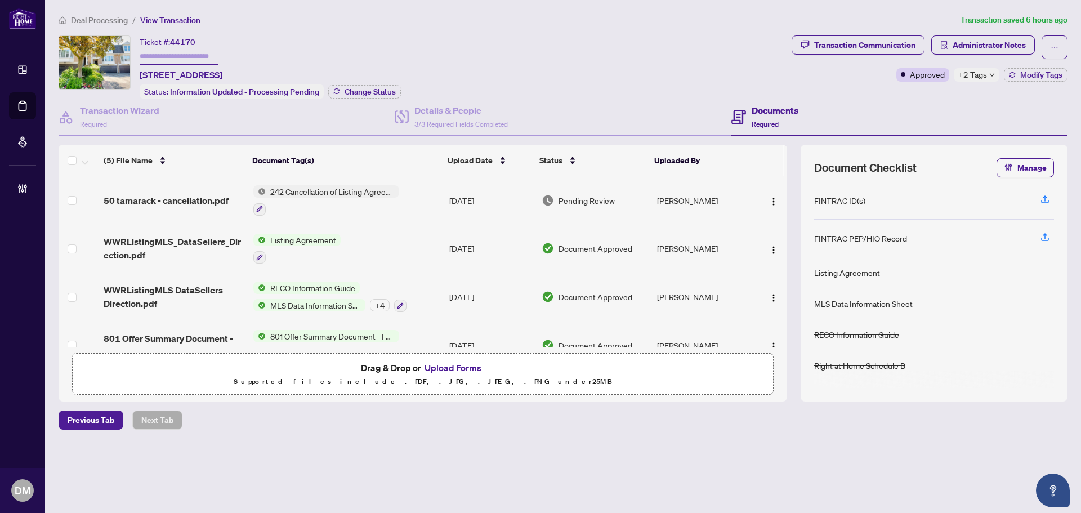
click at [480, 199] on td "[DATE]" at bounding box center [491, 200] width 92 height 48
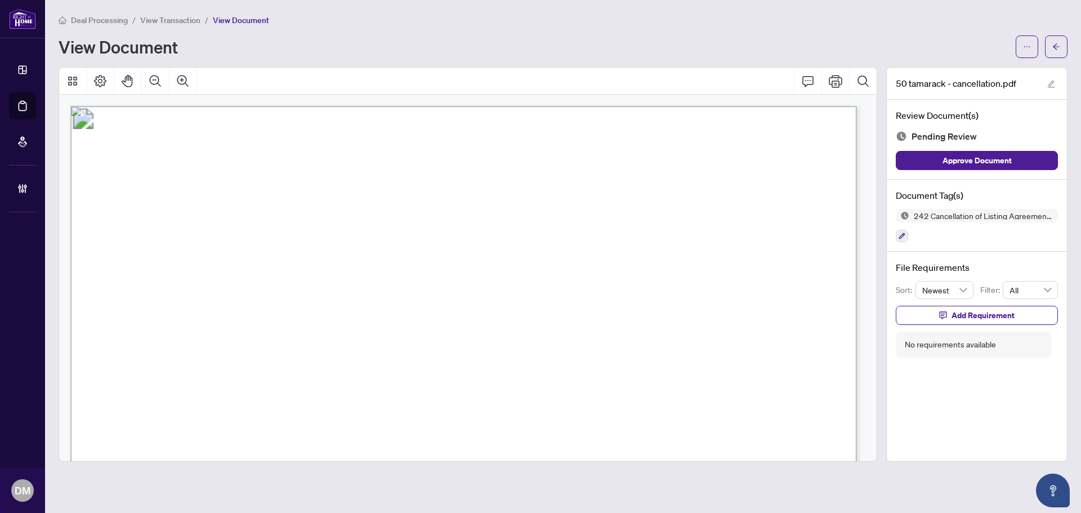
click at [1060, 41] on span "button" at bounding box center [1056, 47] width 8 height 18
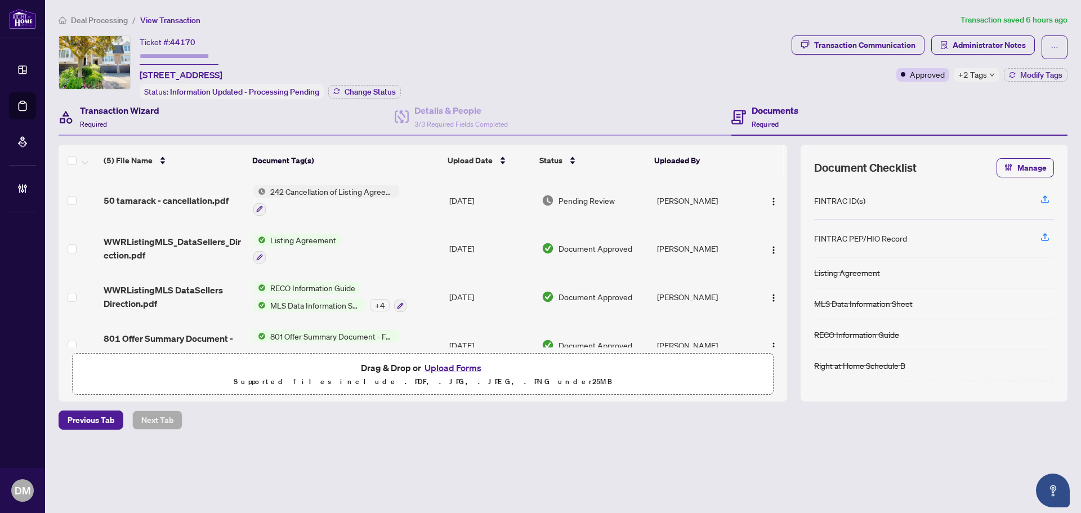
click at [140, 125] on div "Transaction Wizard Required" at bounding box center [119, 117] width 79 height 26
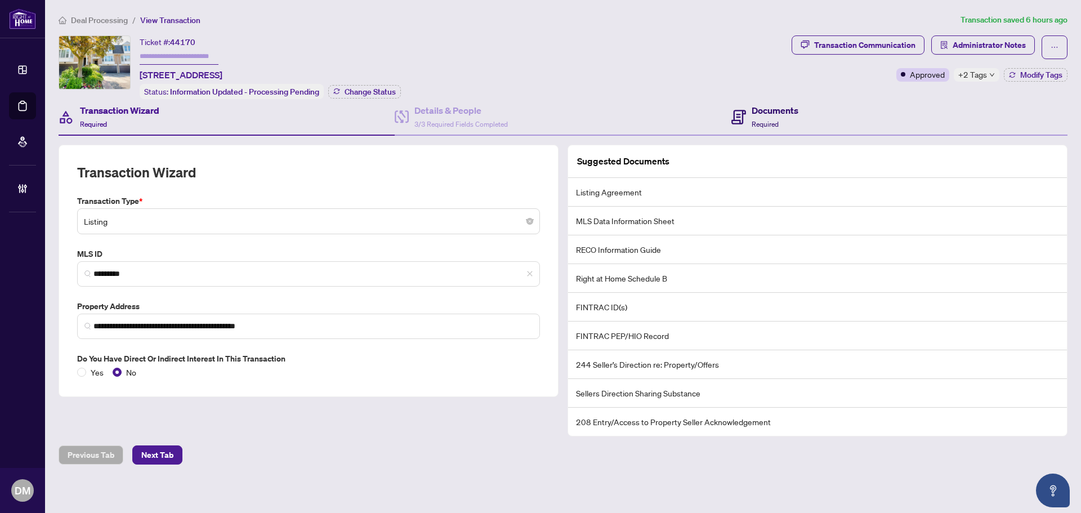
click at [772, 112] on h4 "Documents" at bounding box center [775, 111] width 47 height 14
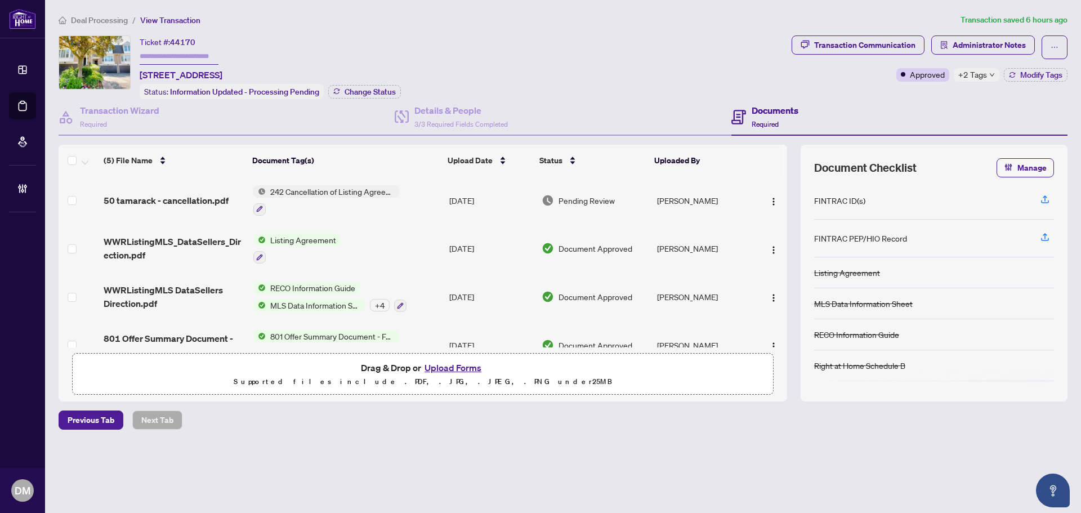
click at [620, 194] on div "Pending Review" at bounding box center [595, 200] width 106 height 12
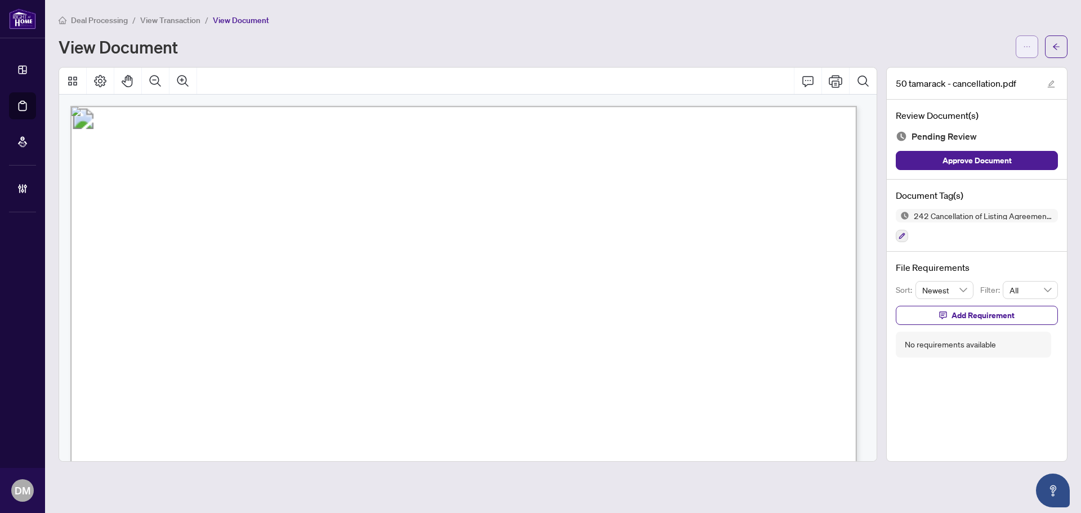
click at [1027, 47] on icon "ellipsis" at bounding box center [1027, 47] width 8 height 8
click at [1019, 66] on span "Download" at bounding box center [987, 71] width 86 height 12
click at [1045, 66] on div "Deal Processing / View Transaction / View Document View Document 50 tamarack - …" at bounding box center [563, 238] width 1009 height 448
click at [1052, 53] on button "button" at bounding box center [1056, 46] width 23 height 23
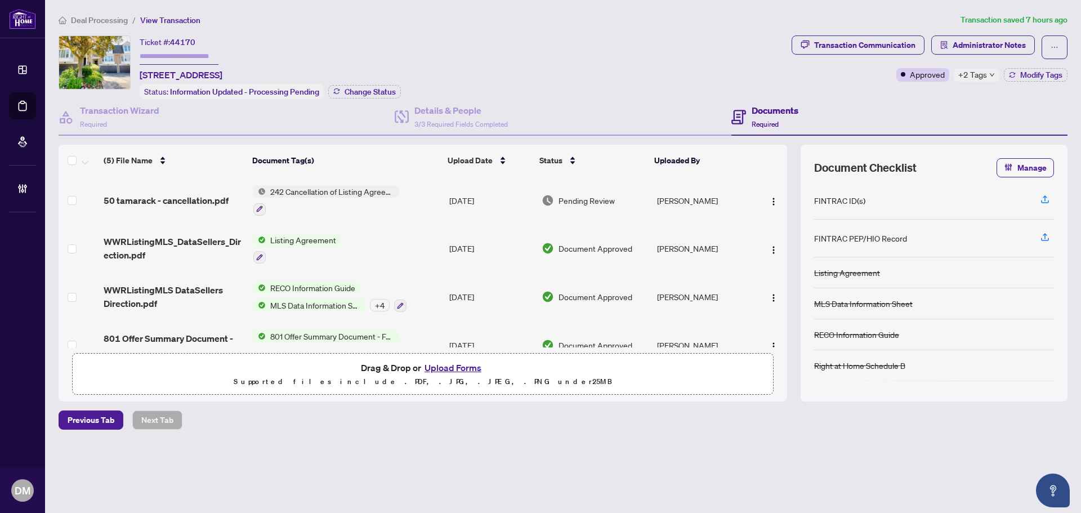
click at [656, 50] on div "Ticket #: 44170 [STREET_ADDRESS] Status: Information Updated - Processing Pendi…" at bounding box center [423, 67] width 729 height 64
drag, startPoint x: 365, startPoint y: 73, endPoint x: 253, endPoint y: 41, distance: 116.0
click at [141, 70] on div "Ticket #: 44170 [STREET_ADDRESS] Status: Information Updated - Processing Pendi…" at bounding box center [270, 67] width 261 height 64
click at [355, 36] on div "Ticket #: 44170 [STREET_ADDRESS] Status: Information Updated - Processing Pendi…" at bounding box center [270, 67] width 261 height 64
drag, startPoint x: 355, startPoint y: 70, endPoint x: 140, endPoint y: 79, distance: 214.7
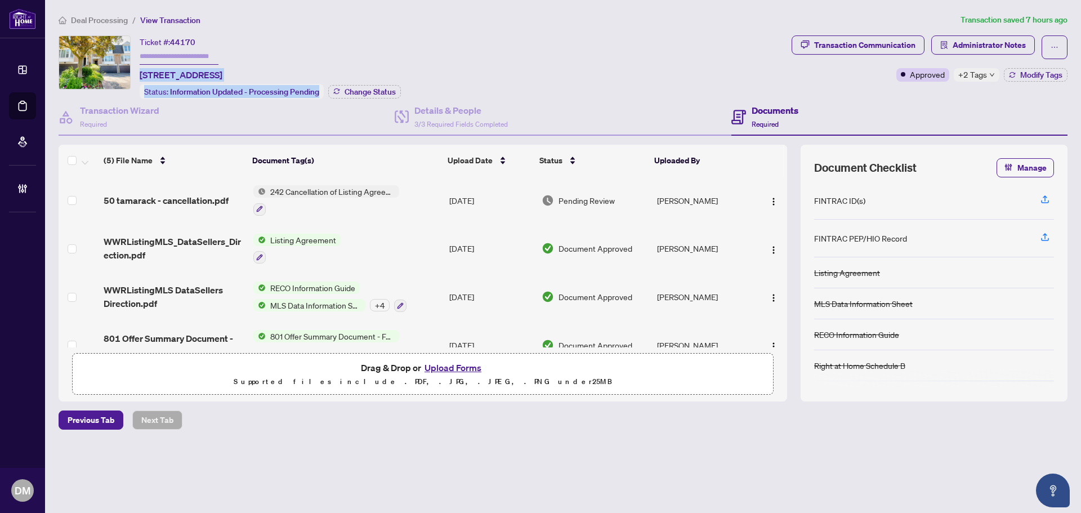
click at [140, 79] on div "Ticket #: 44170 [STREET_ADDRESS] Status: Information Updated - Processing Pendi…" at bounding box center [270, 67] width 261 height 64
copy span "[STREET_ADDRESS]"
click at [769, 199] on img "button" at bounding box center [773, 201] width 9 height 9
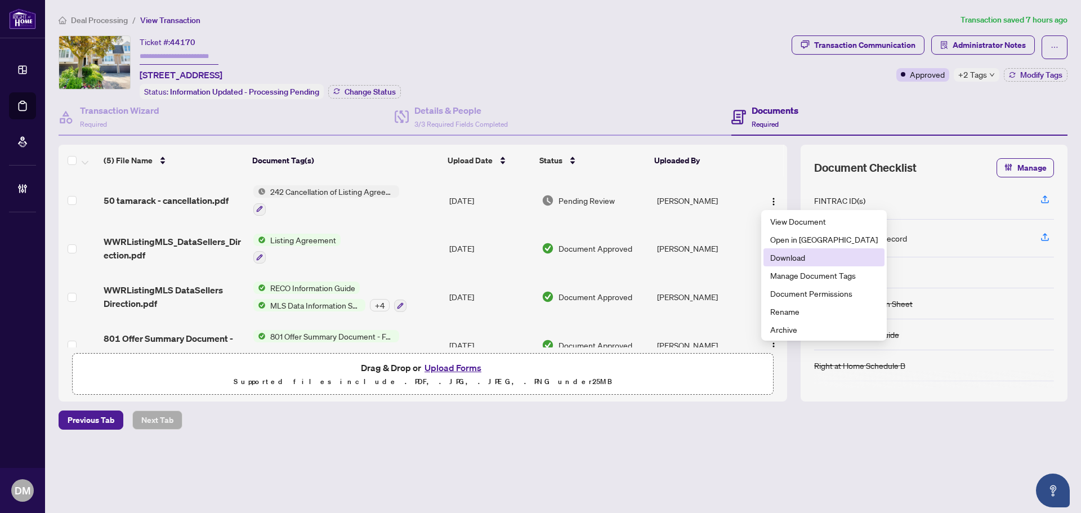
click at [803, 253] on span "Download" at bounding box center [824, 257] width 108 height 12
